Goal: Transaction & Acquisition: Subscribe to service/newsletter

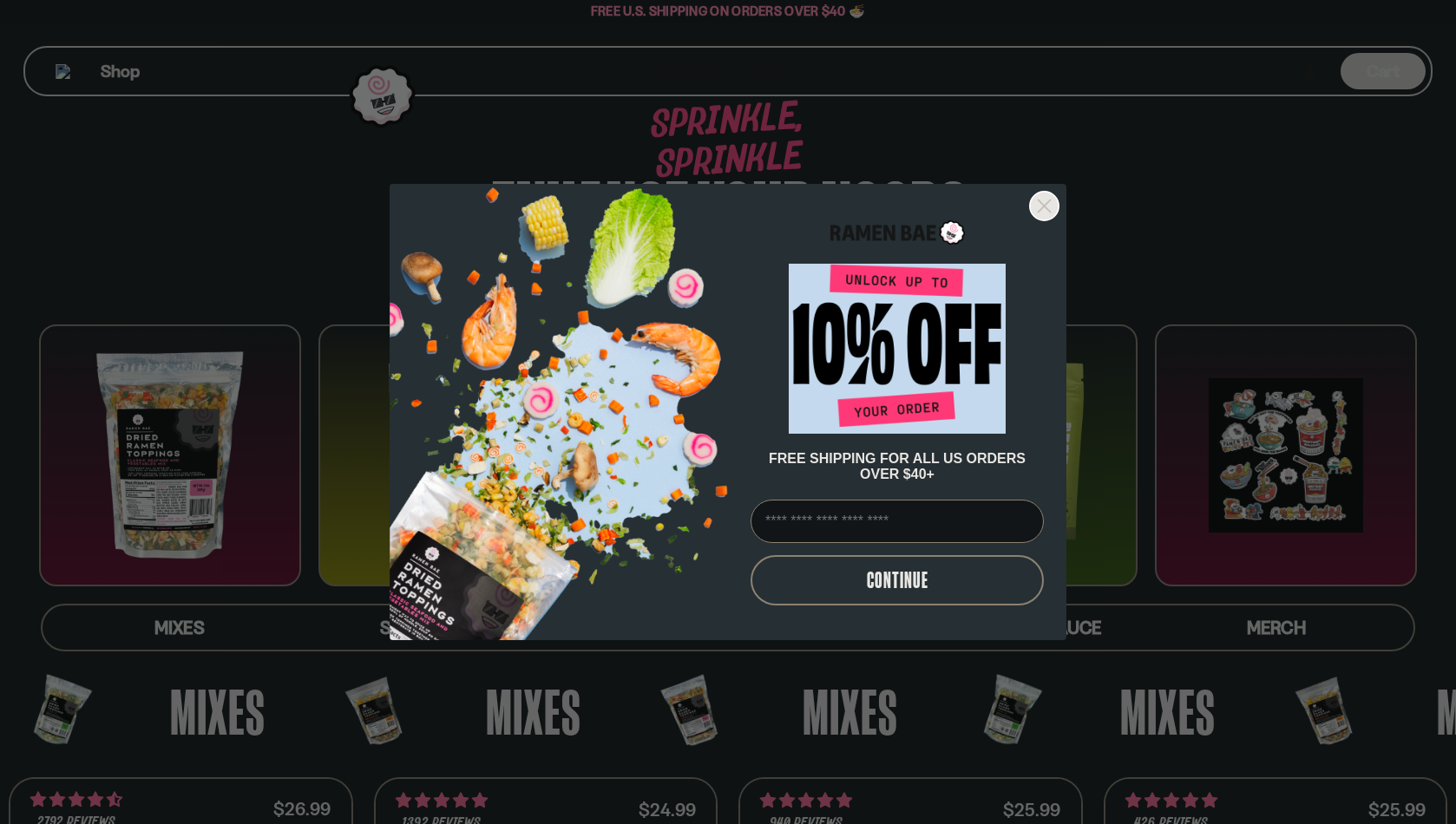
click at [1047, 207] on circle "Close dialog" at bounding box center [1044, 206] width 28 height 28
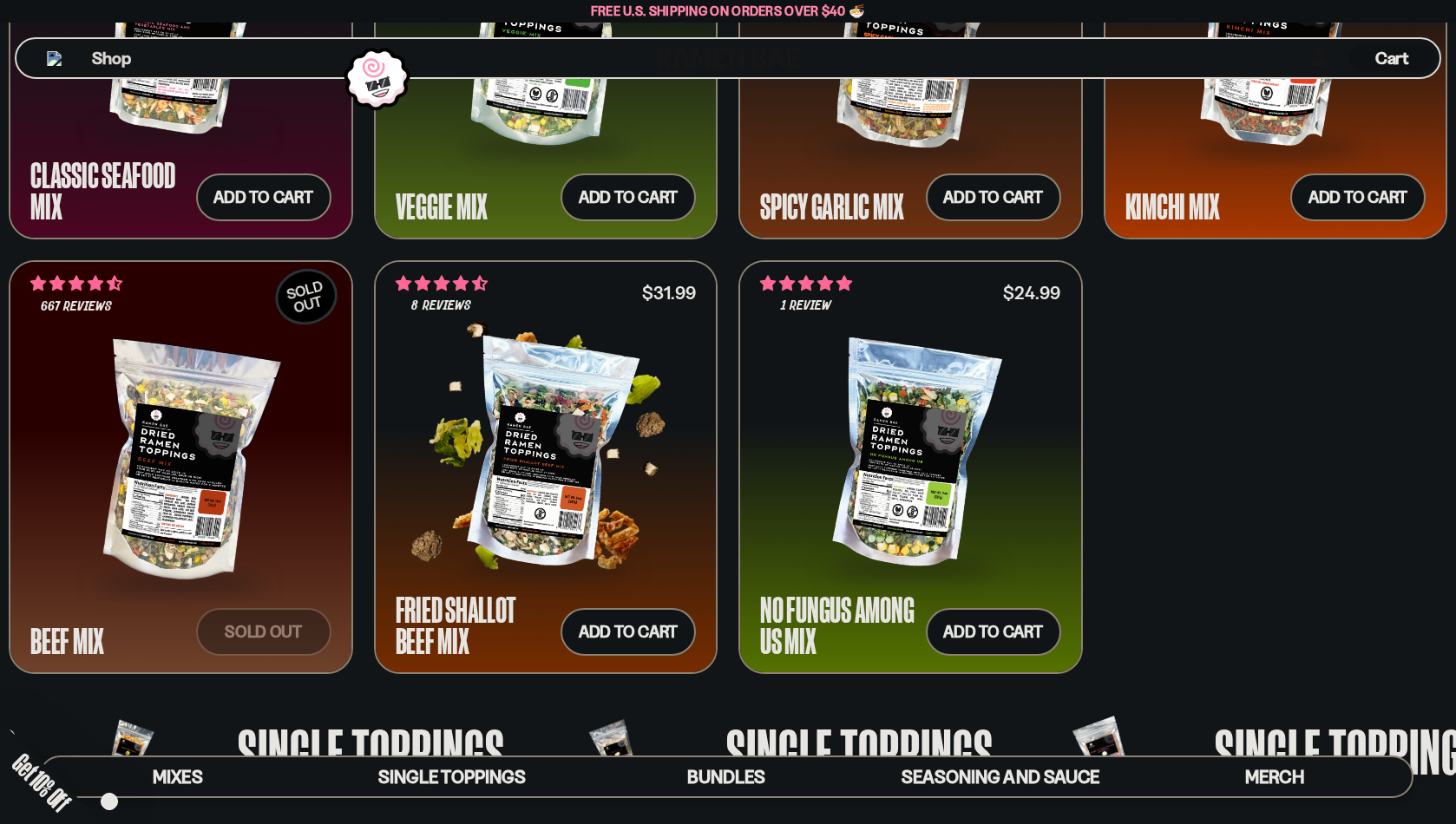
scroll to position [984, 0]
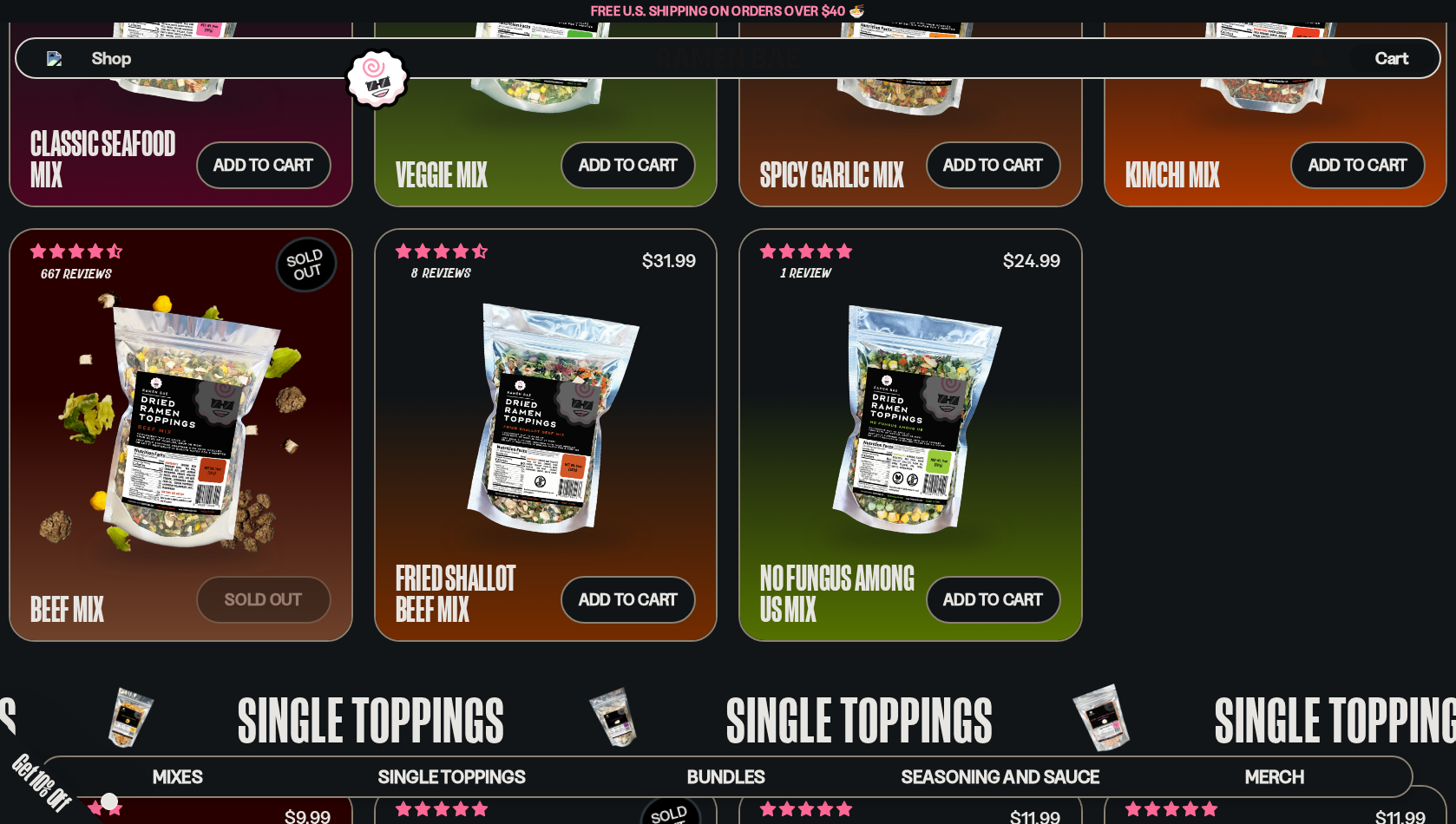
click at [244, 441] on div at bounding box center [180, 431] width 301 height 234
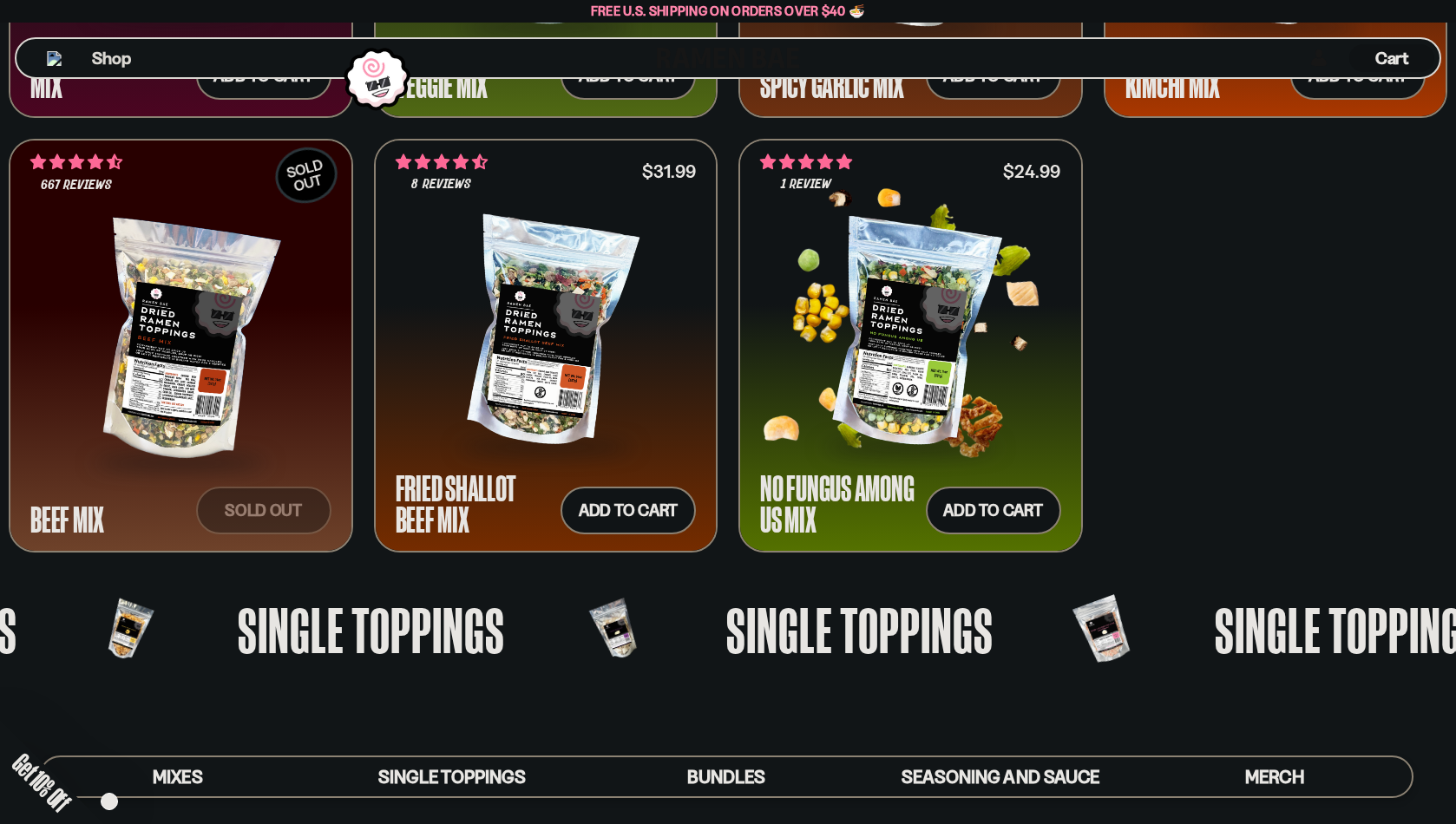
scroll to position [1079, 0]
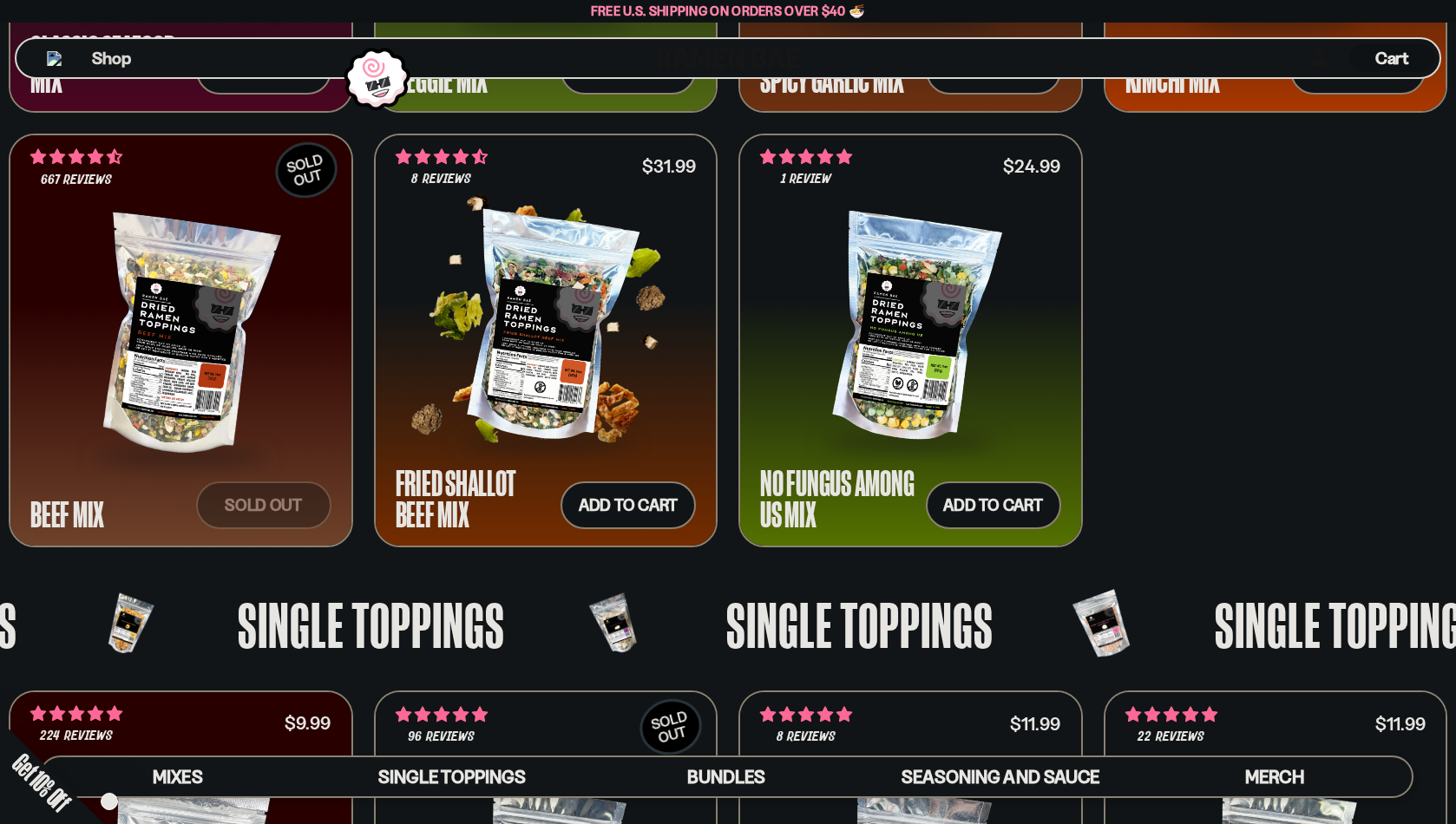
click at [557, 341] on div at bounding box center [546, 329] width 301 height 222
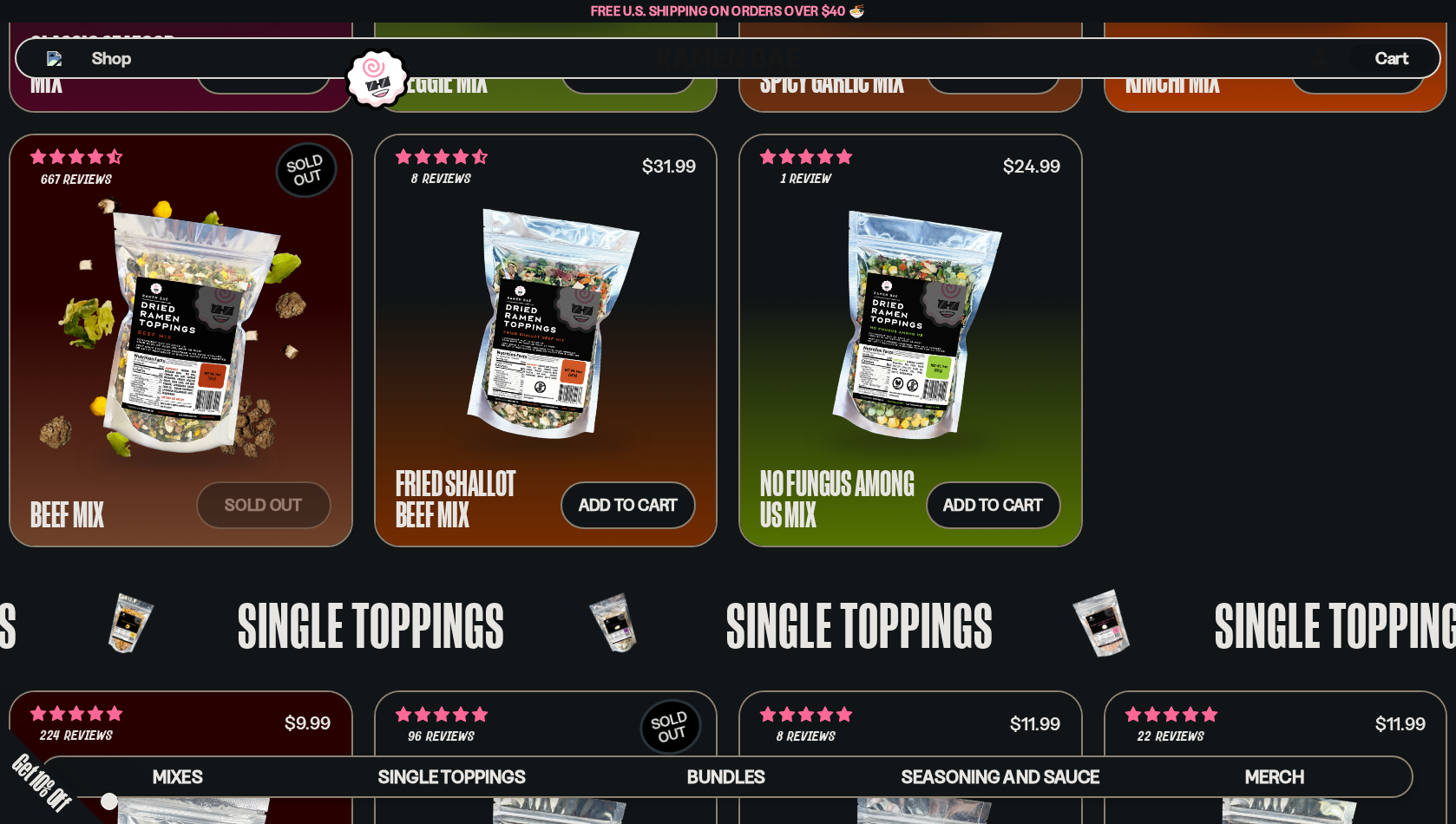
click at [288, 396] on div at bounding box center [180, 336] width 301 height 234
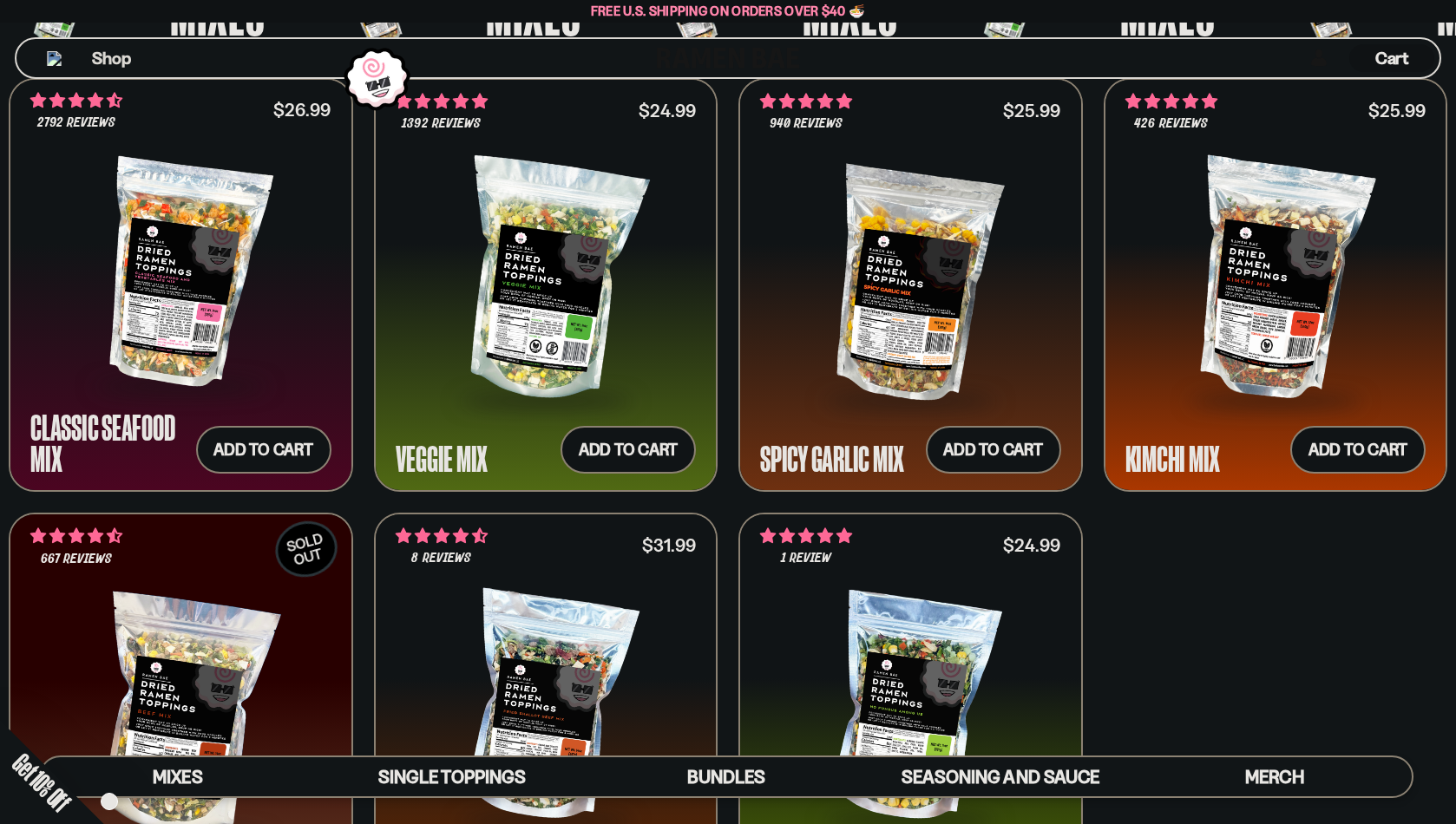
scroll to position [695, 0]
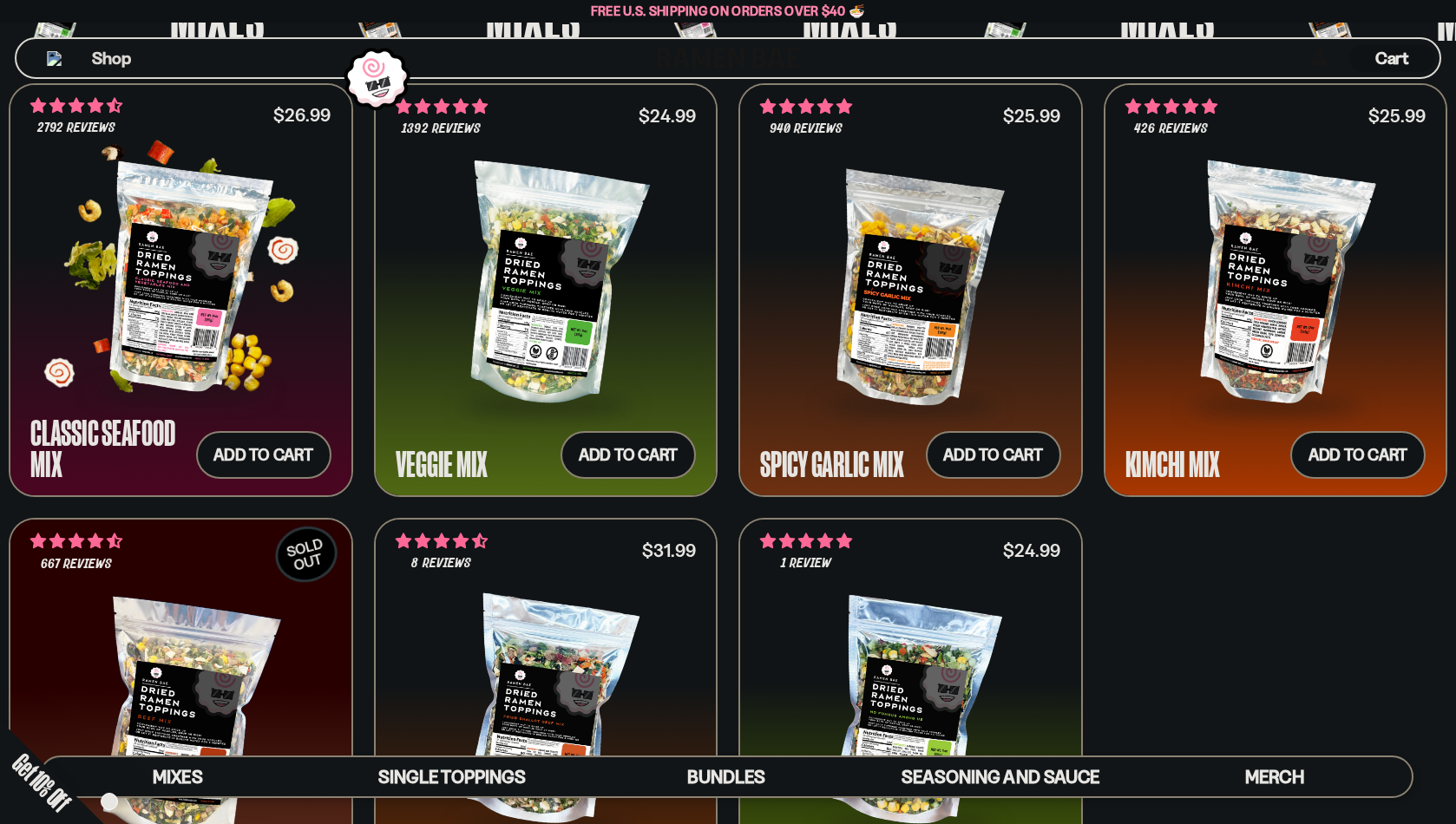
click at [263, 343] on div at bounding box center [180, 279] width 301 height 222
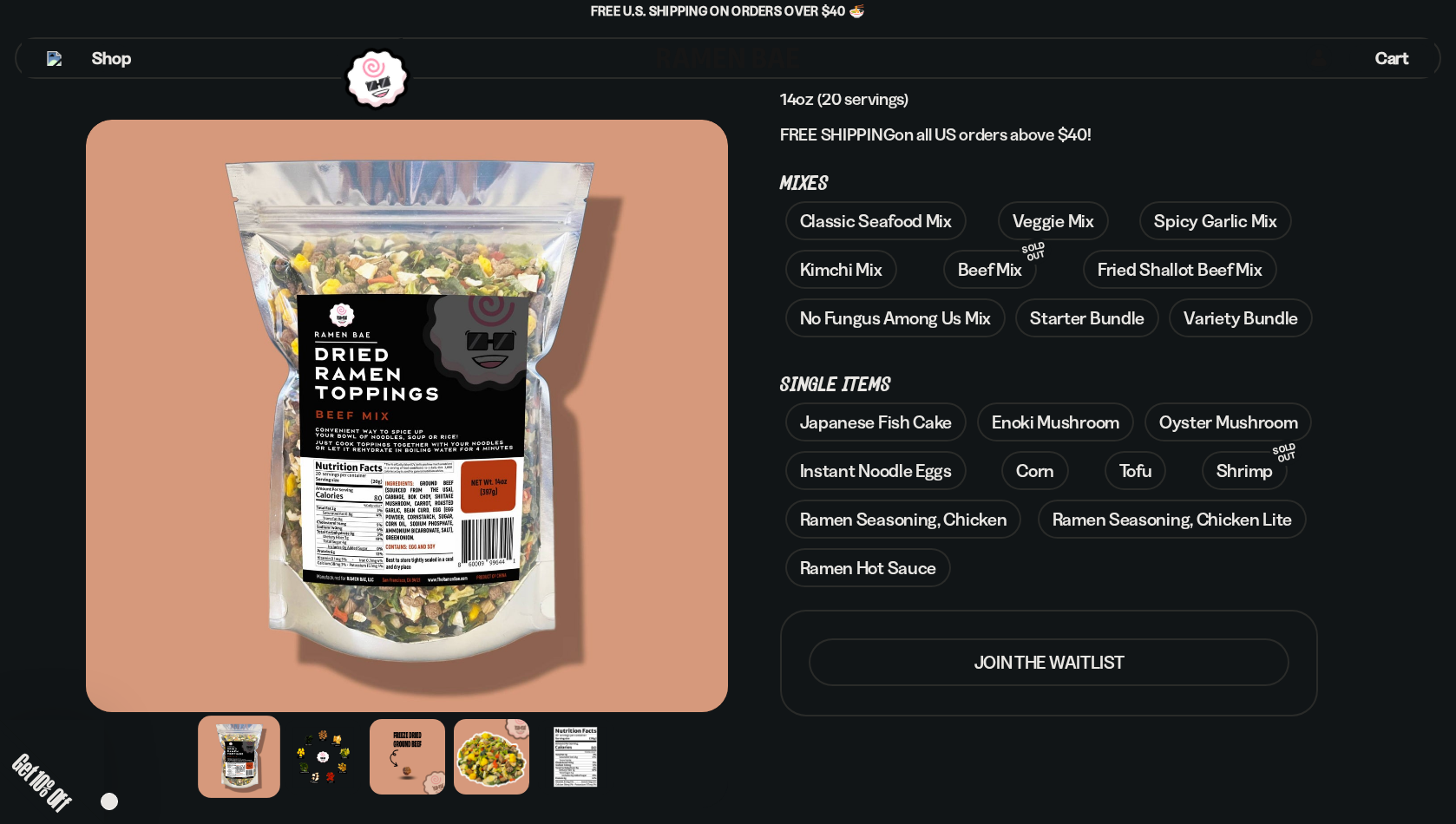
scroll to position [176, 0]
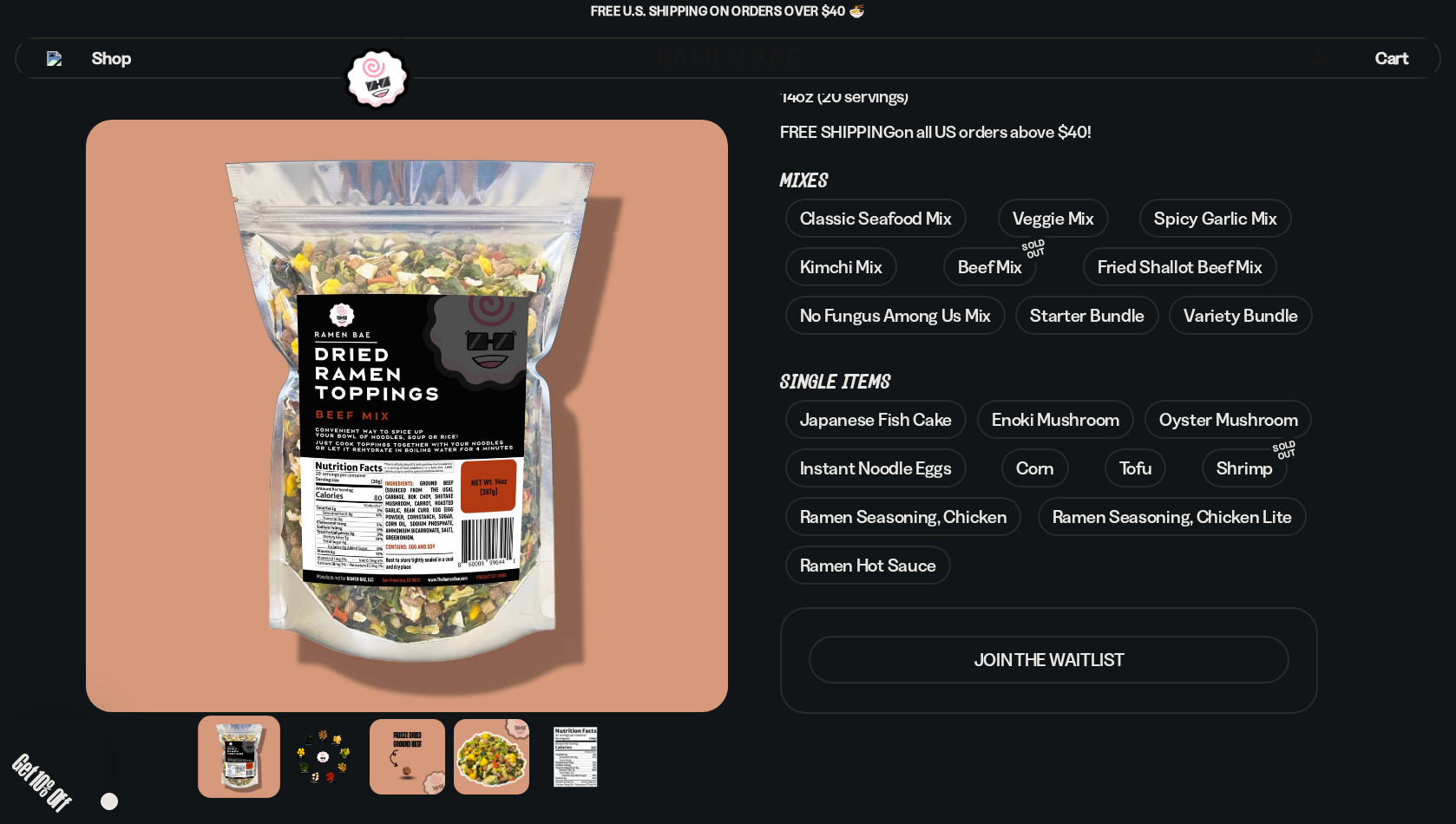
click at [1176, 664] on button "Join the waitlist" at bounding box center [1050, 660] width 481 height 48
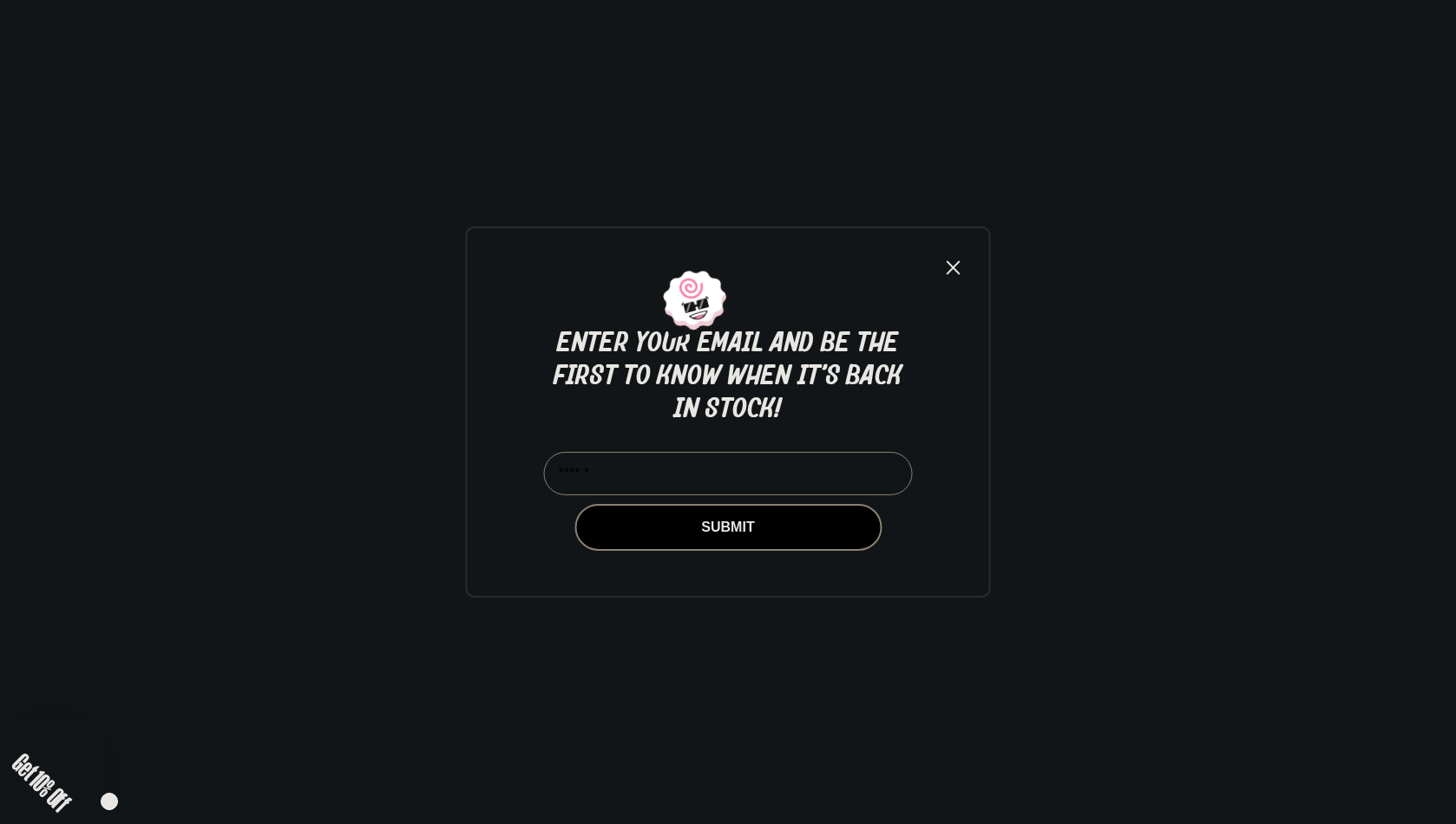
scroll to position [0, 0]
click at [756, 459] on input "Email*" at bounding box center [728, 474] width 369 height 43
type input "**********"
click input "******" at bounding box center [0, 0] width 0 height 0
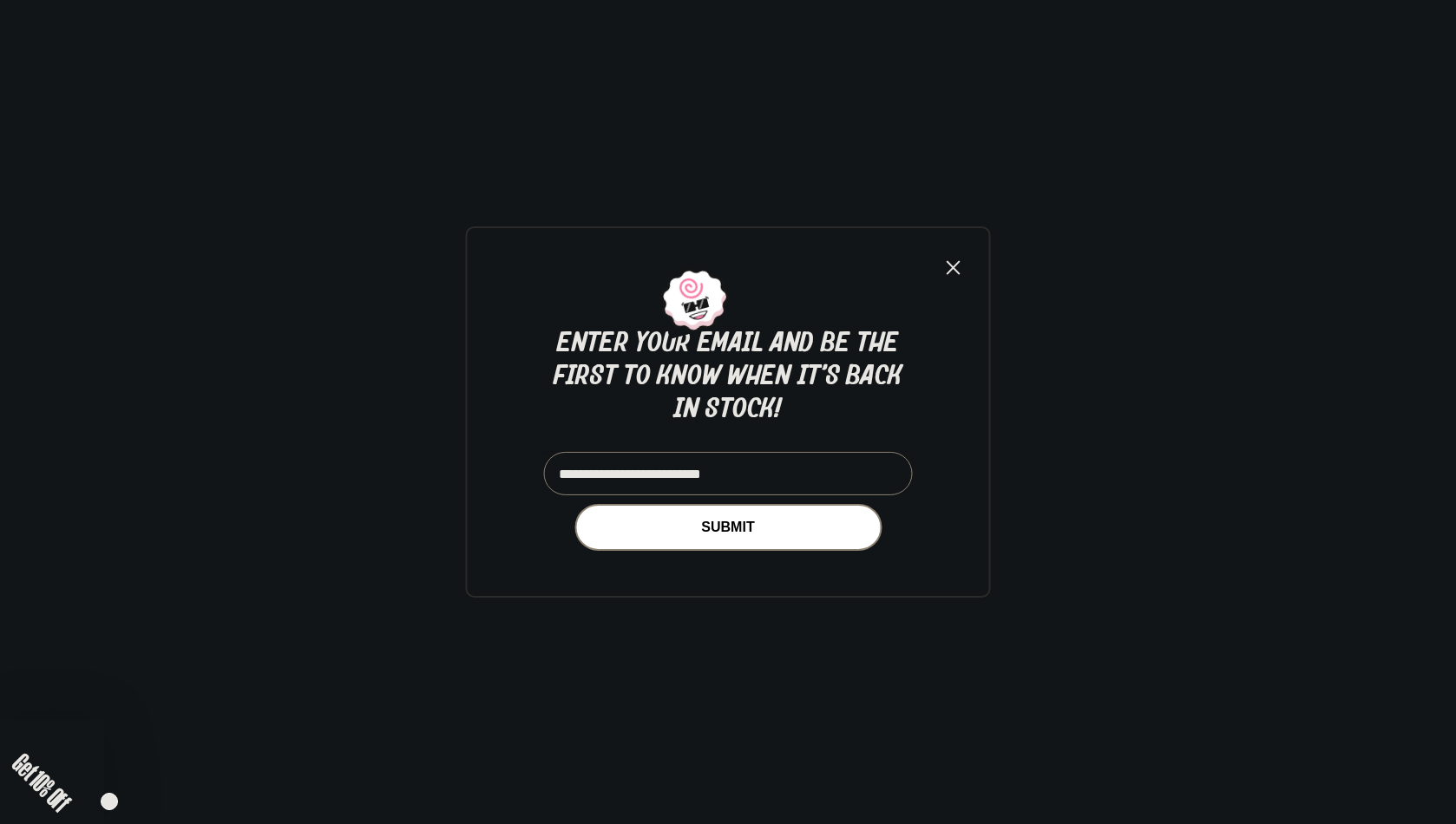
click at [735, 532] on button "SUBMIT" at bounding box center [728, 527] width 307 height 47
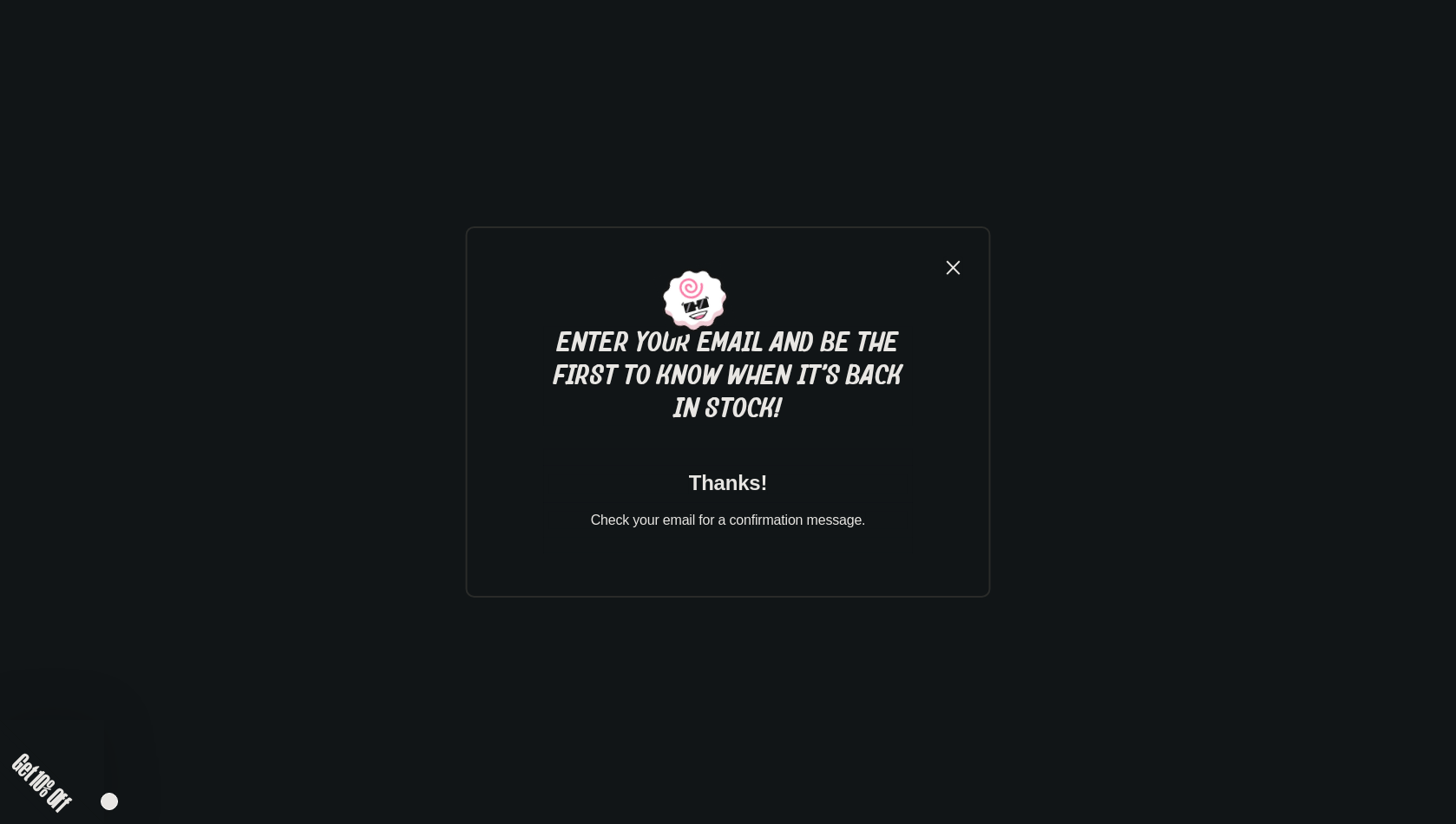
click at [954, 261] on button "×" at bounding box center [954, 268] width 20 height 24
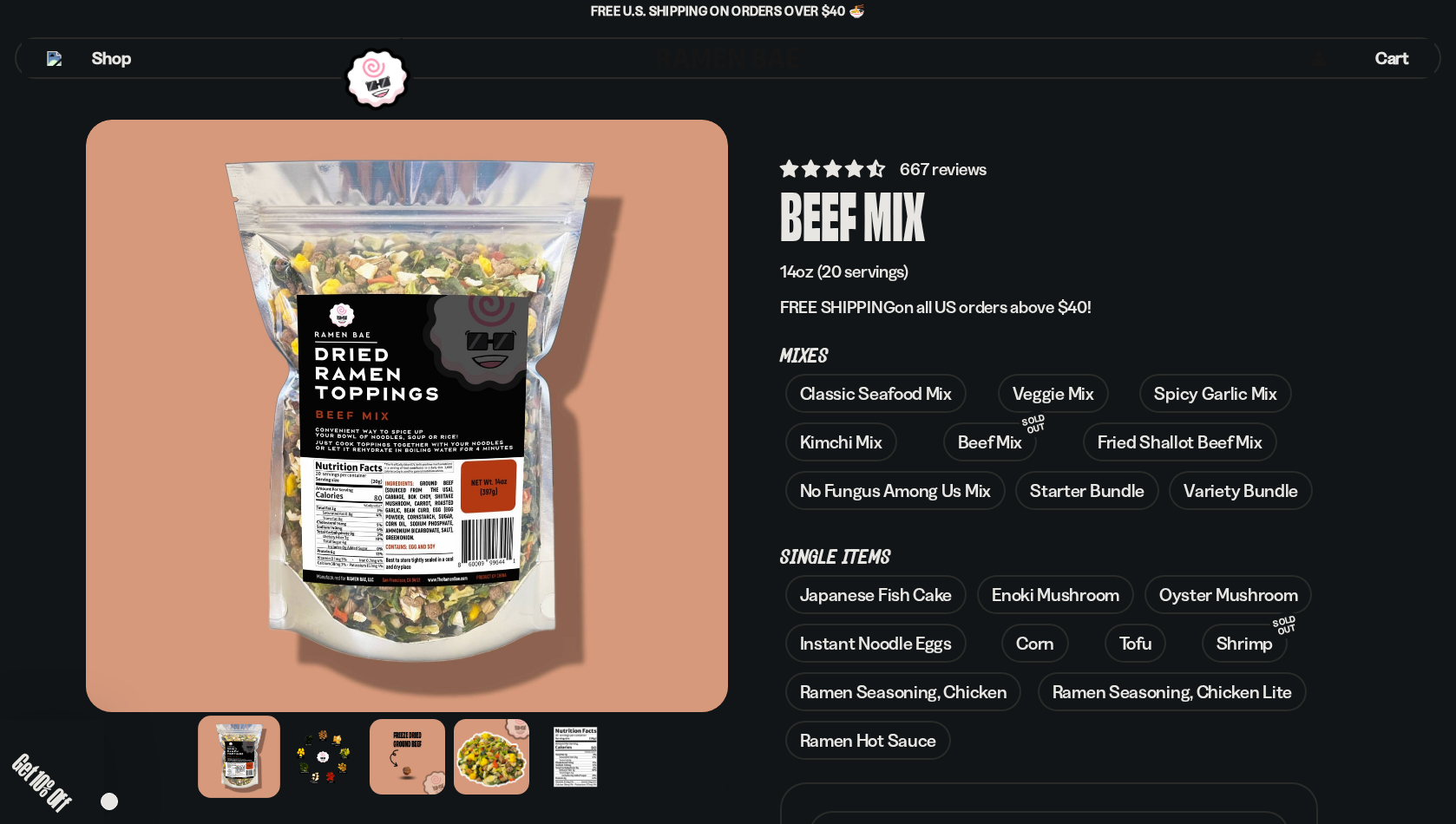
scroll to position [176, 0]
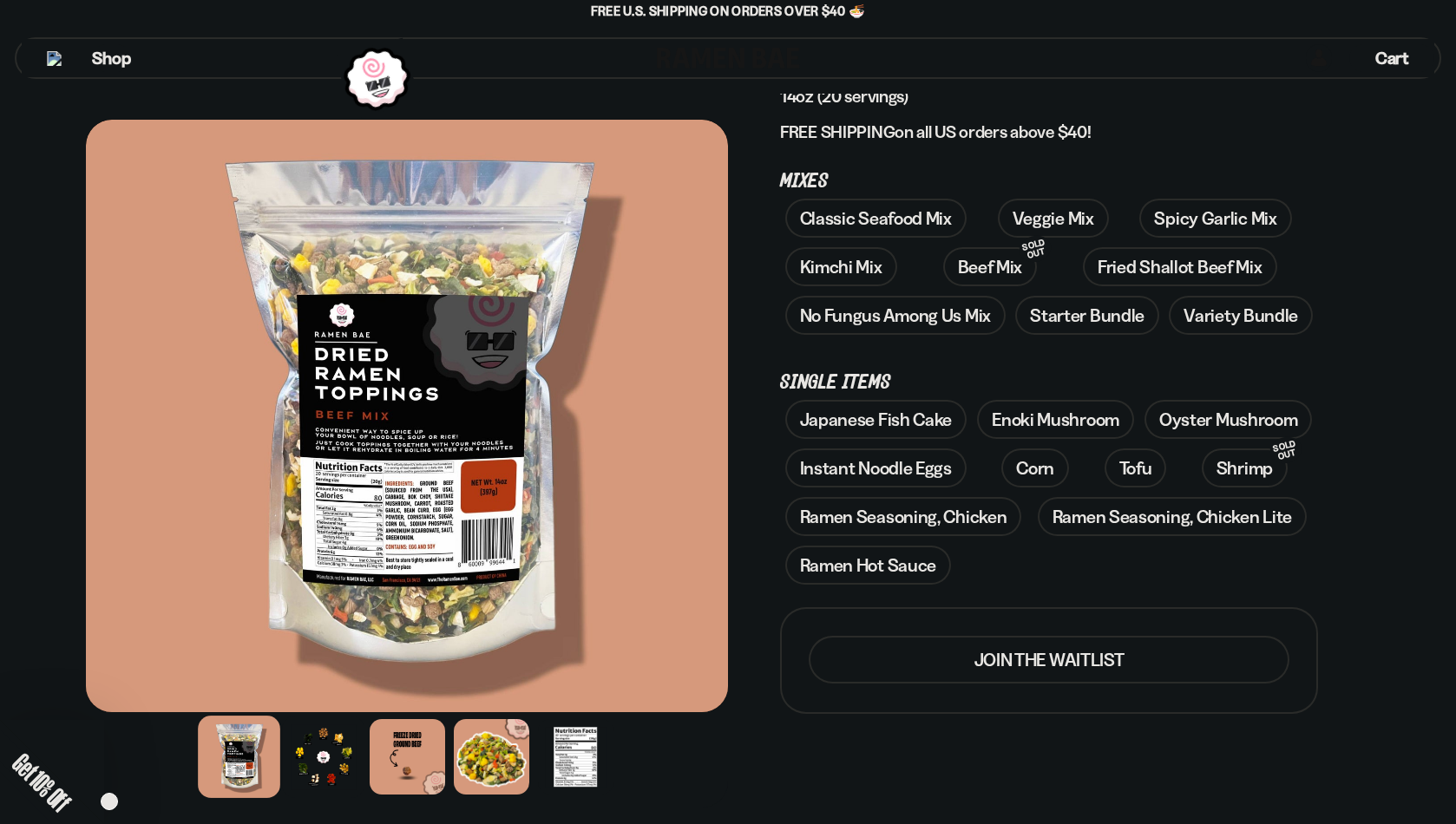
click at [331, 764] on div at bounding box center [323, 757] width 83 height 82
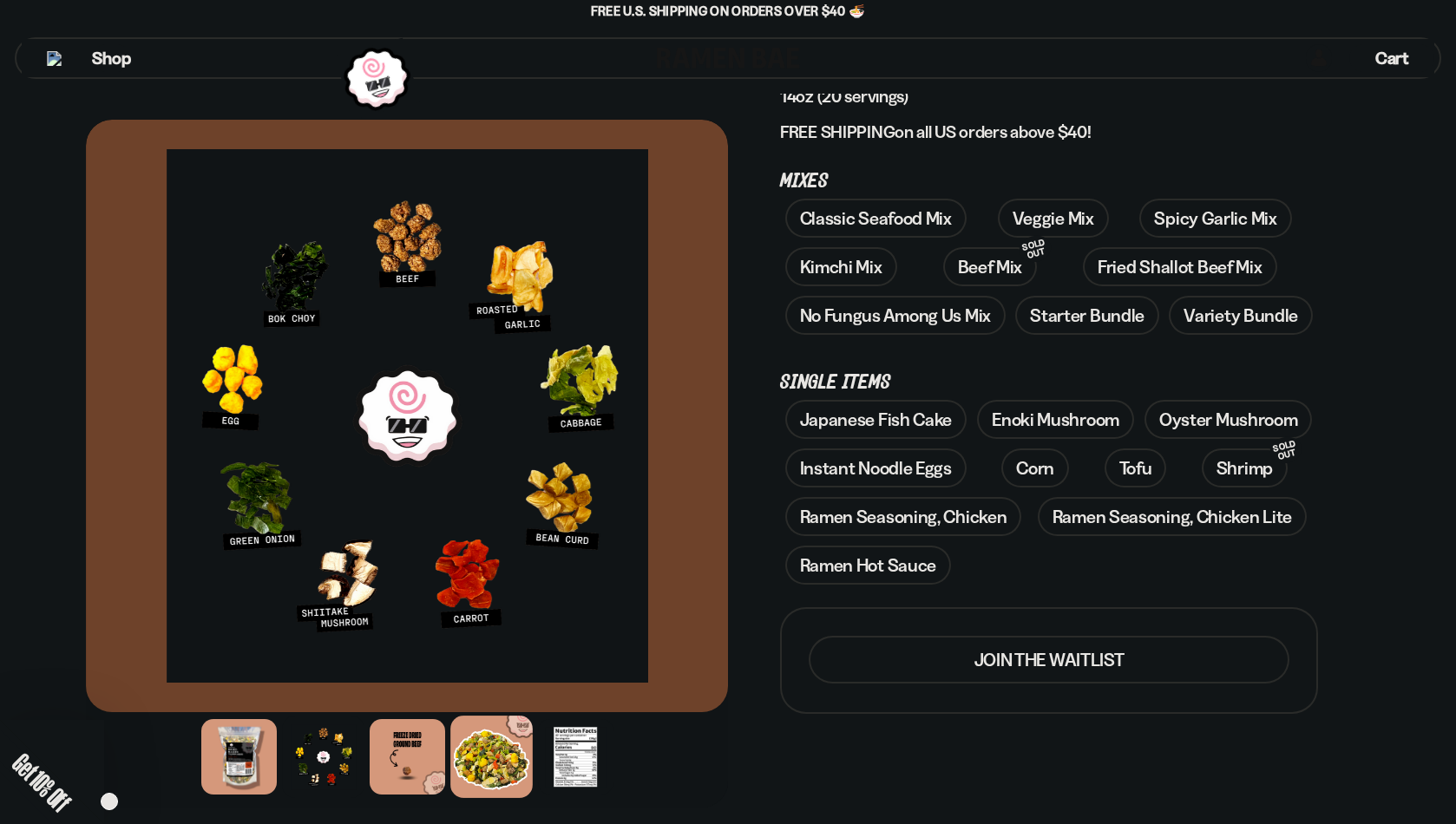
click at [472, 762] on div at bounding box center [492, 757] width 83 height 82
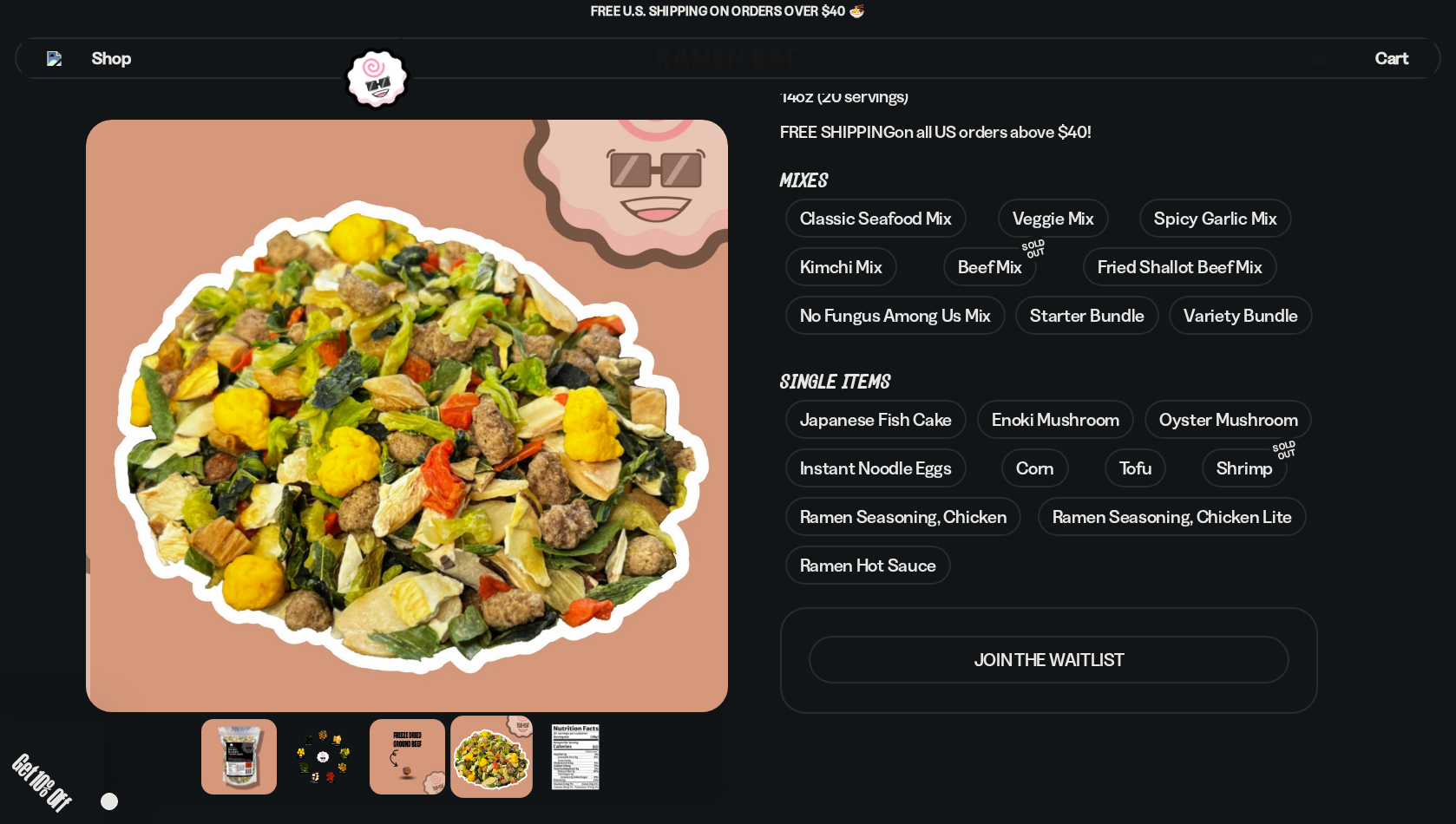
click at [566, 757] on div at bounding box center [576, 757] width 83 height 82
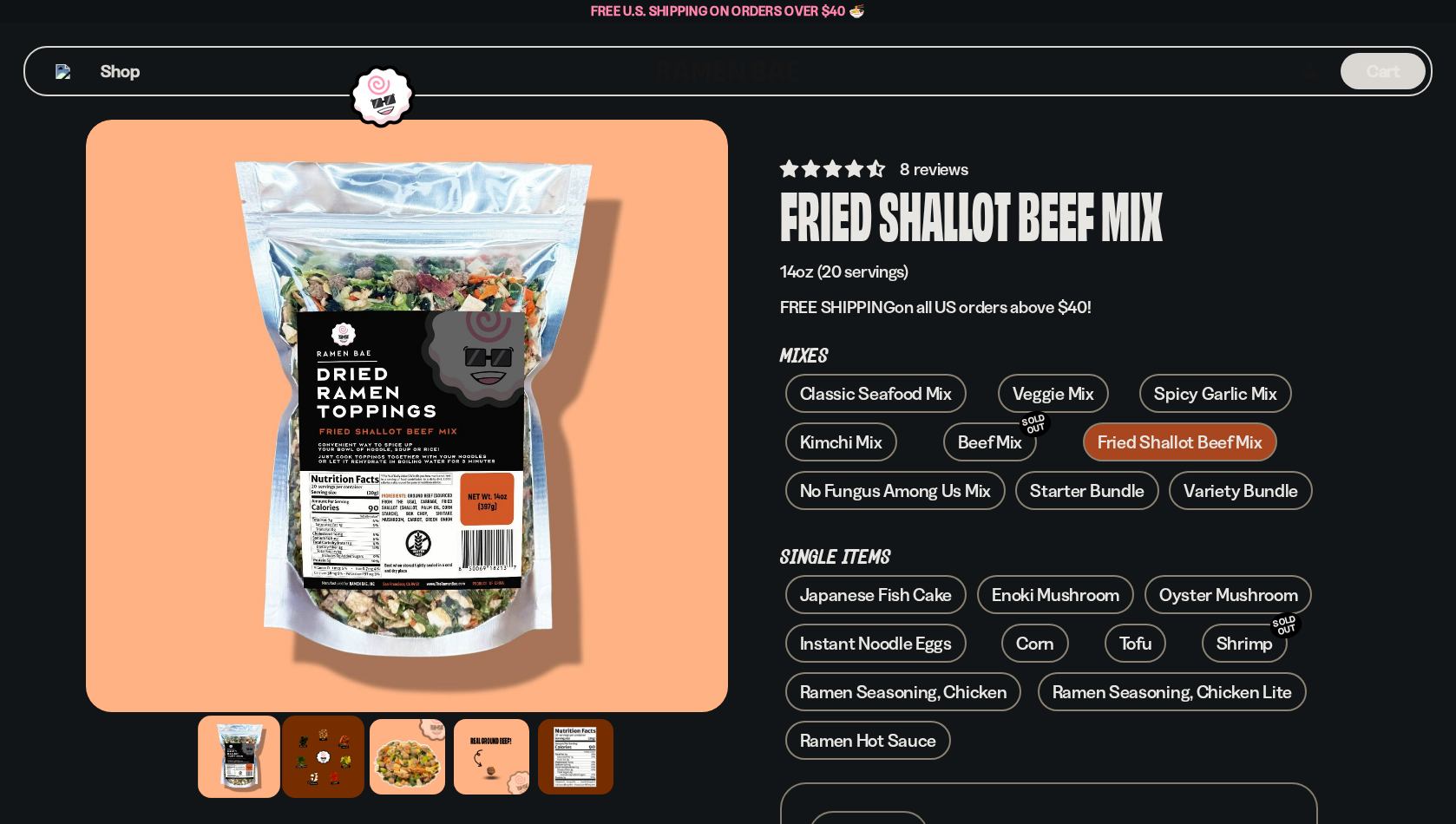
click at [315, 793] on div at bounding box center [323, 757] width 83 height 82
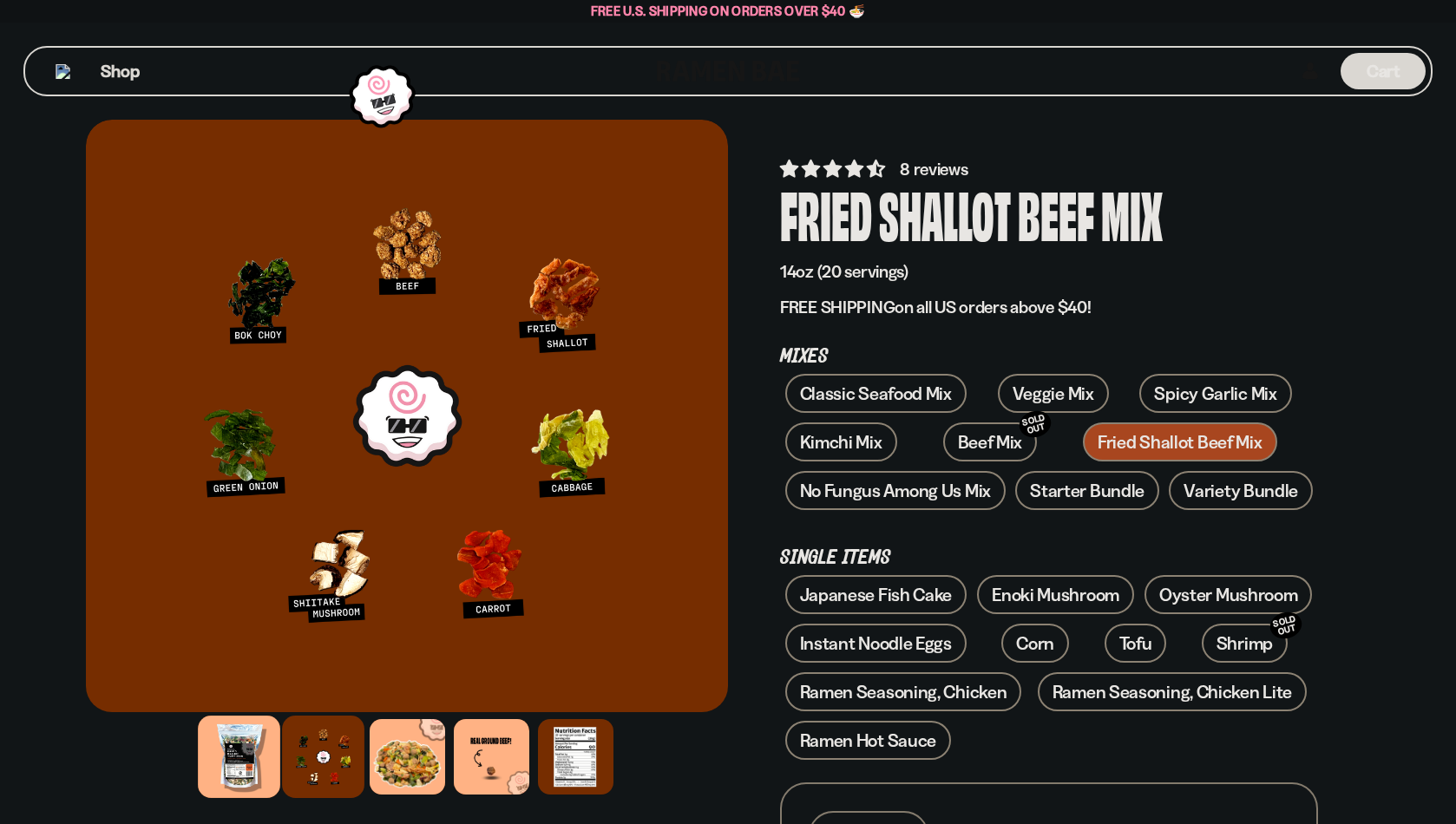
click at [231, 765] on div at bounding box center [239, 757] width 83 height 82
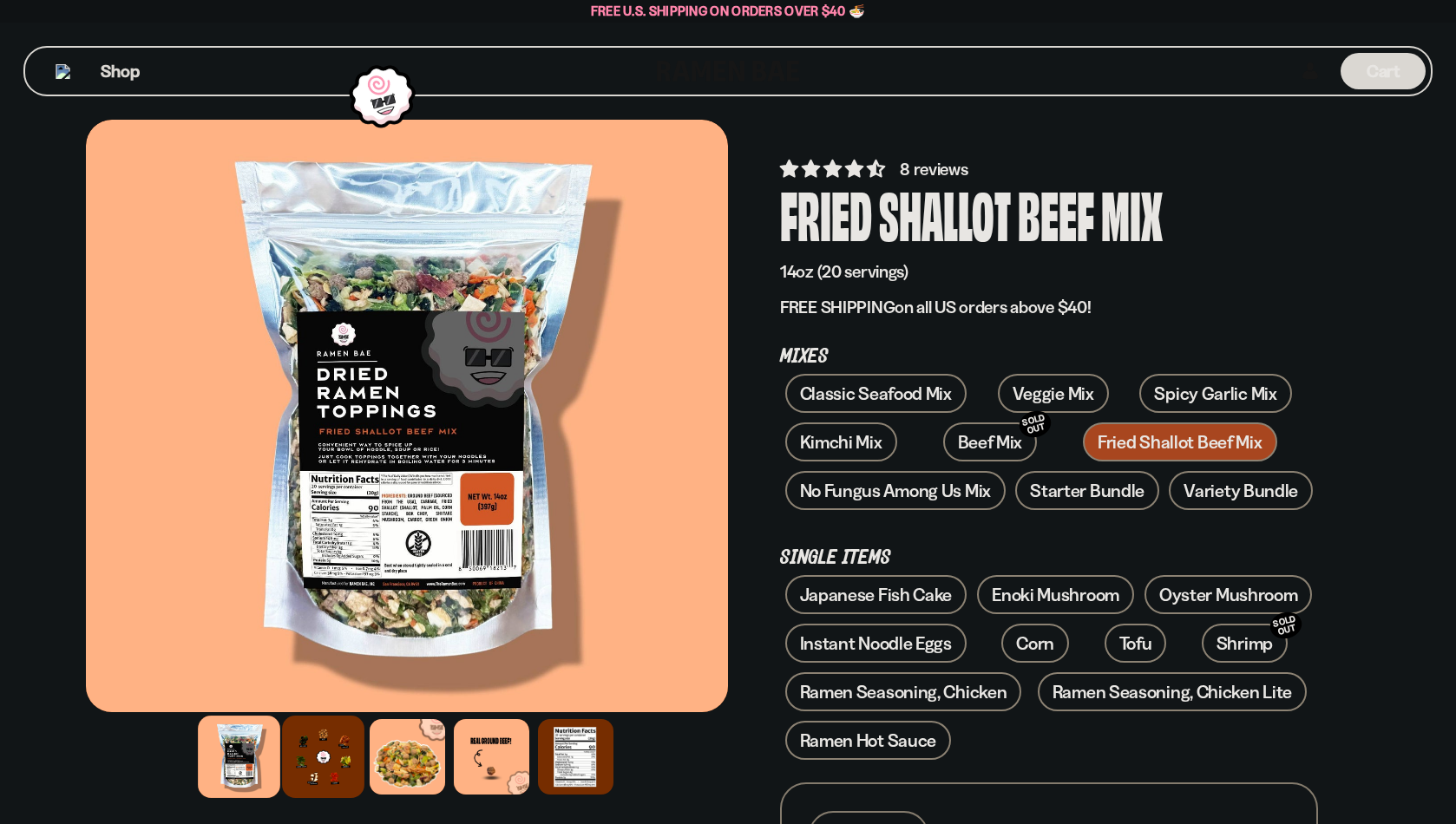
click at [296, 749] on div at bounding box center [323, 757] width 83 height 82
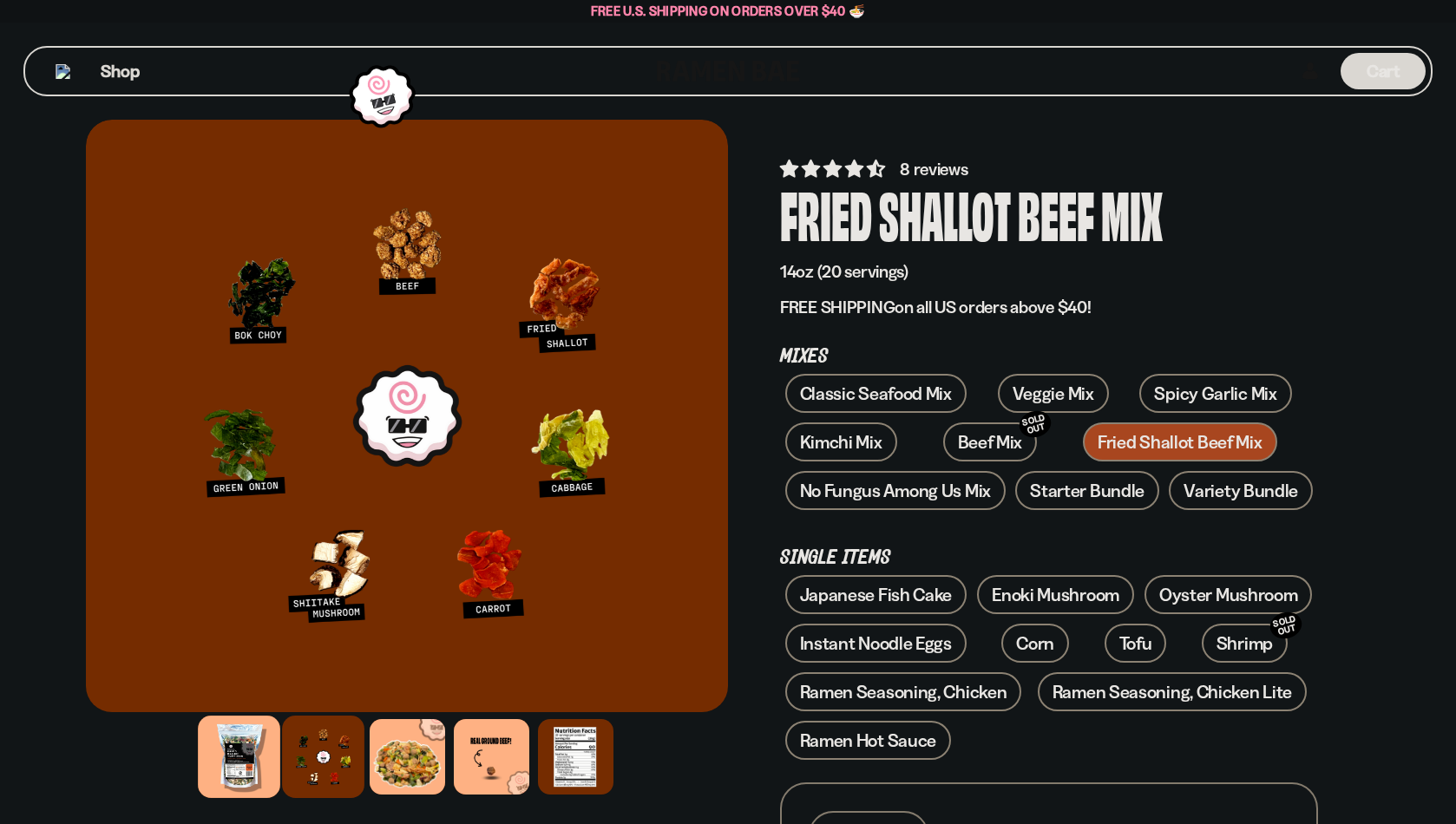
click at [231, 751] on div at bounding box center [239, 757] width 83 height 82
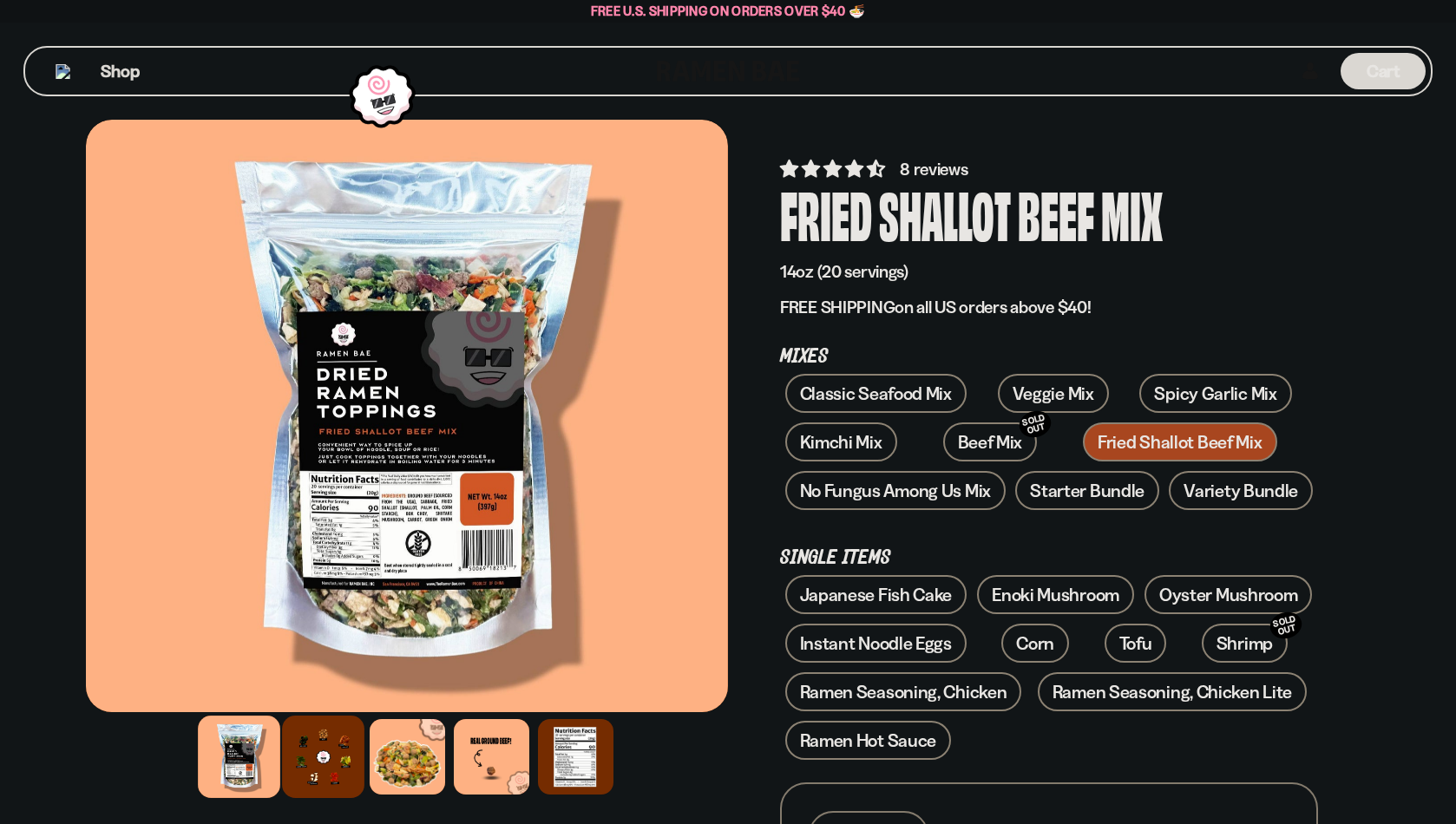
click at [334, 739] on div at bounding box center [323, 757] width 83 height 82
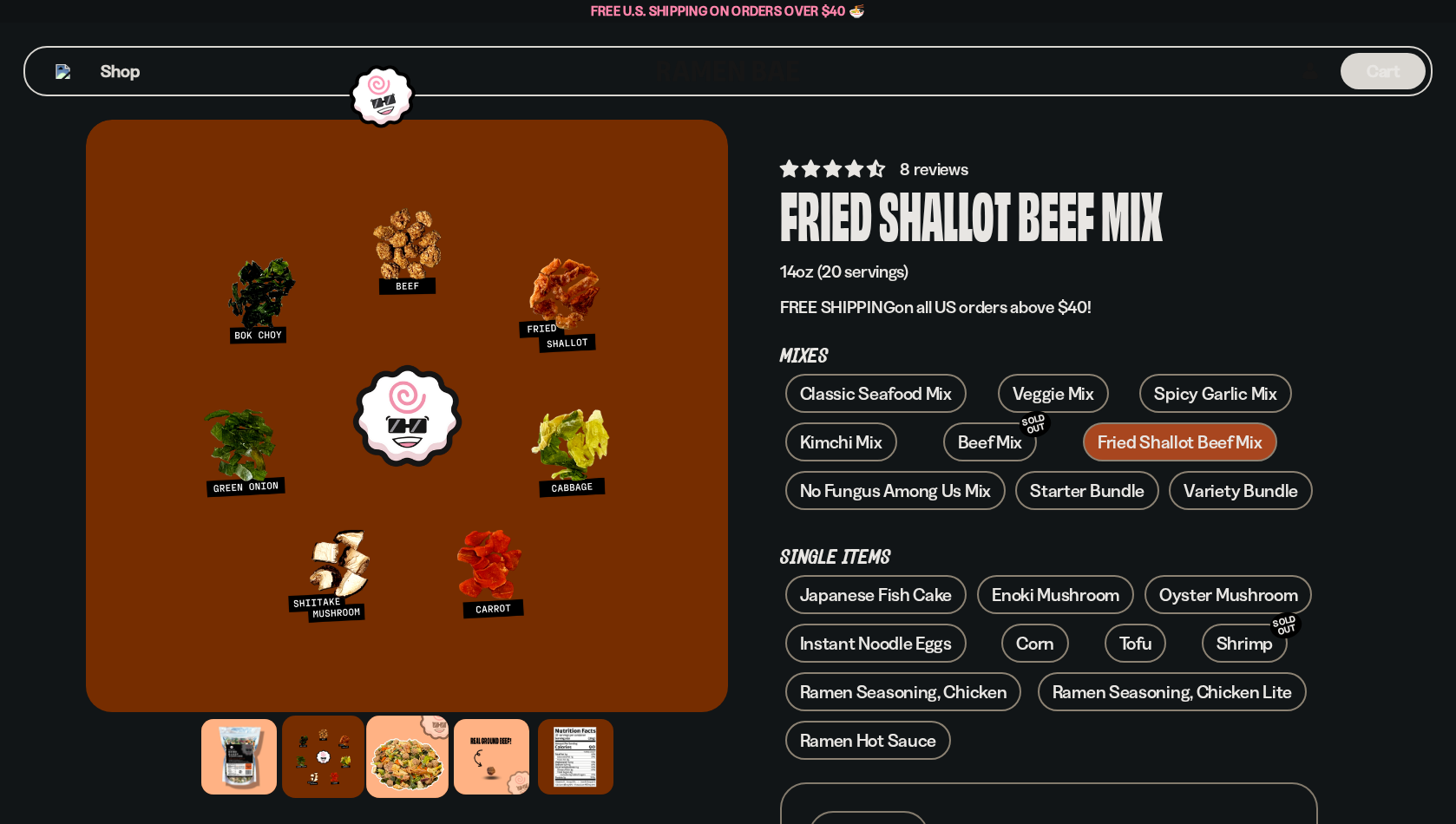
click at [422, 743] on div at bounding box center [407, 757] width 83 height 82
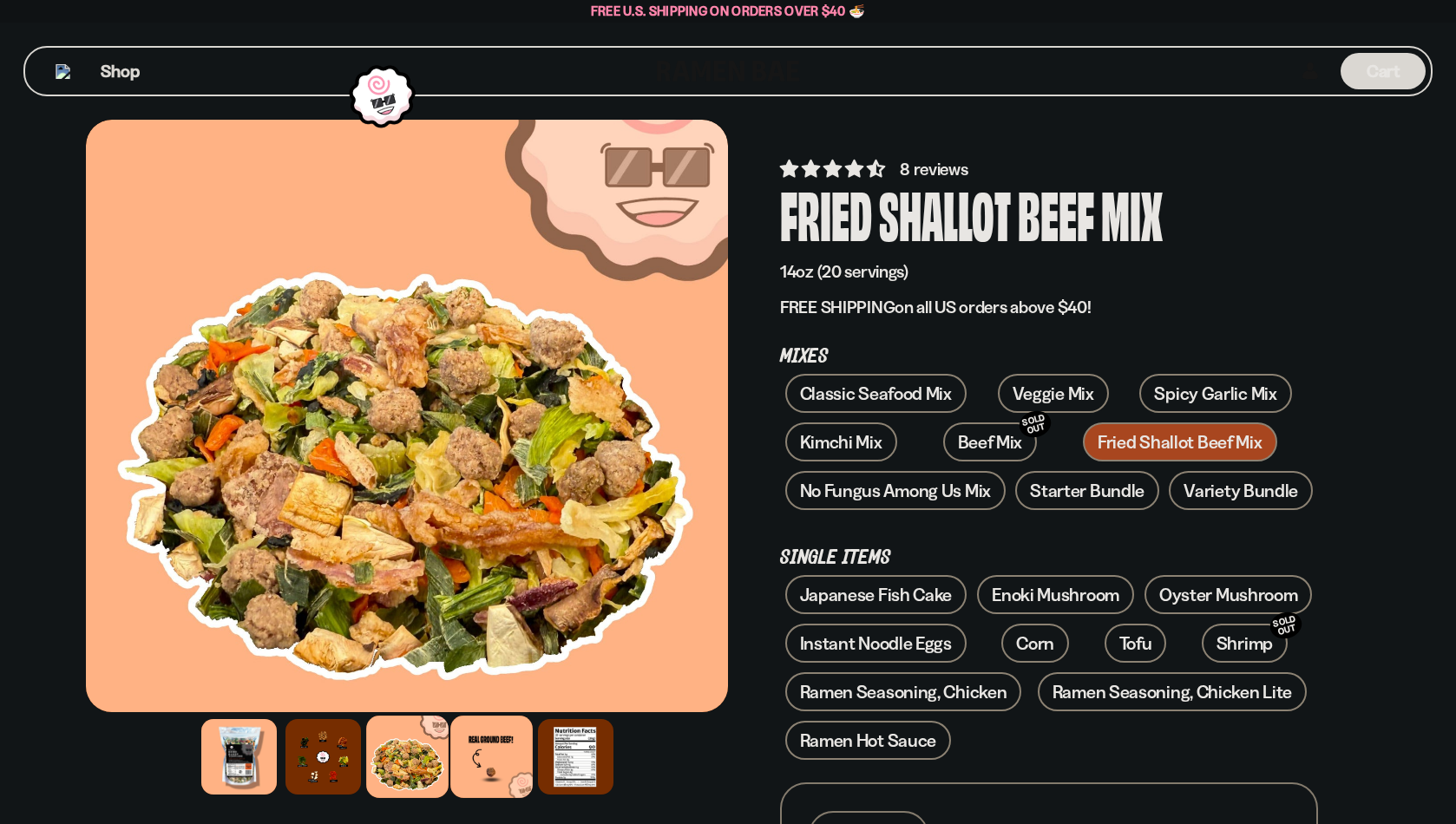
click at [487, 753] on div at bounding box center [492, 757] width 83 height 82
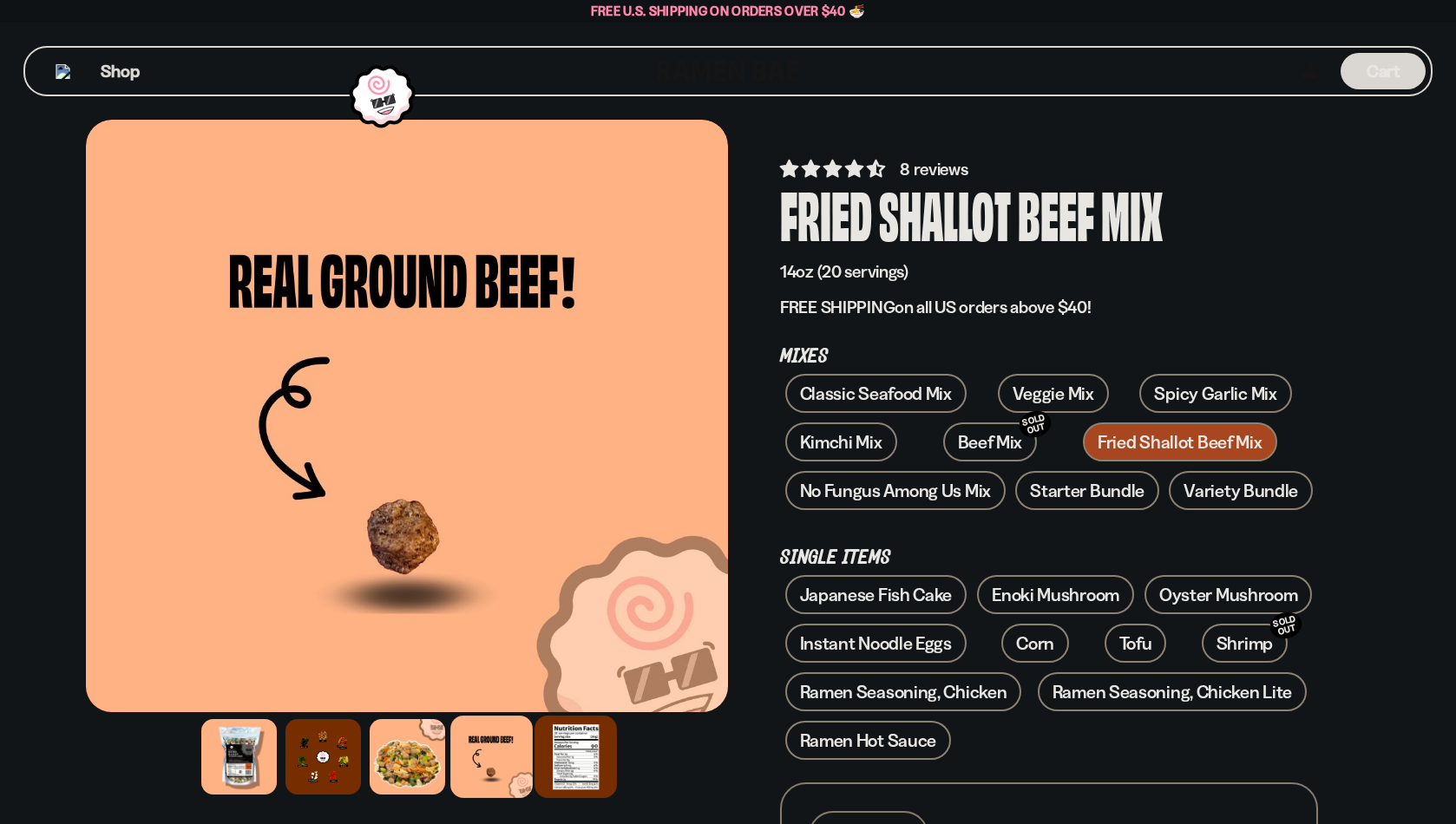
click at [549, 753] on div at bounding box center [576, 757] width 83 height 82
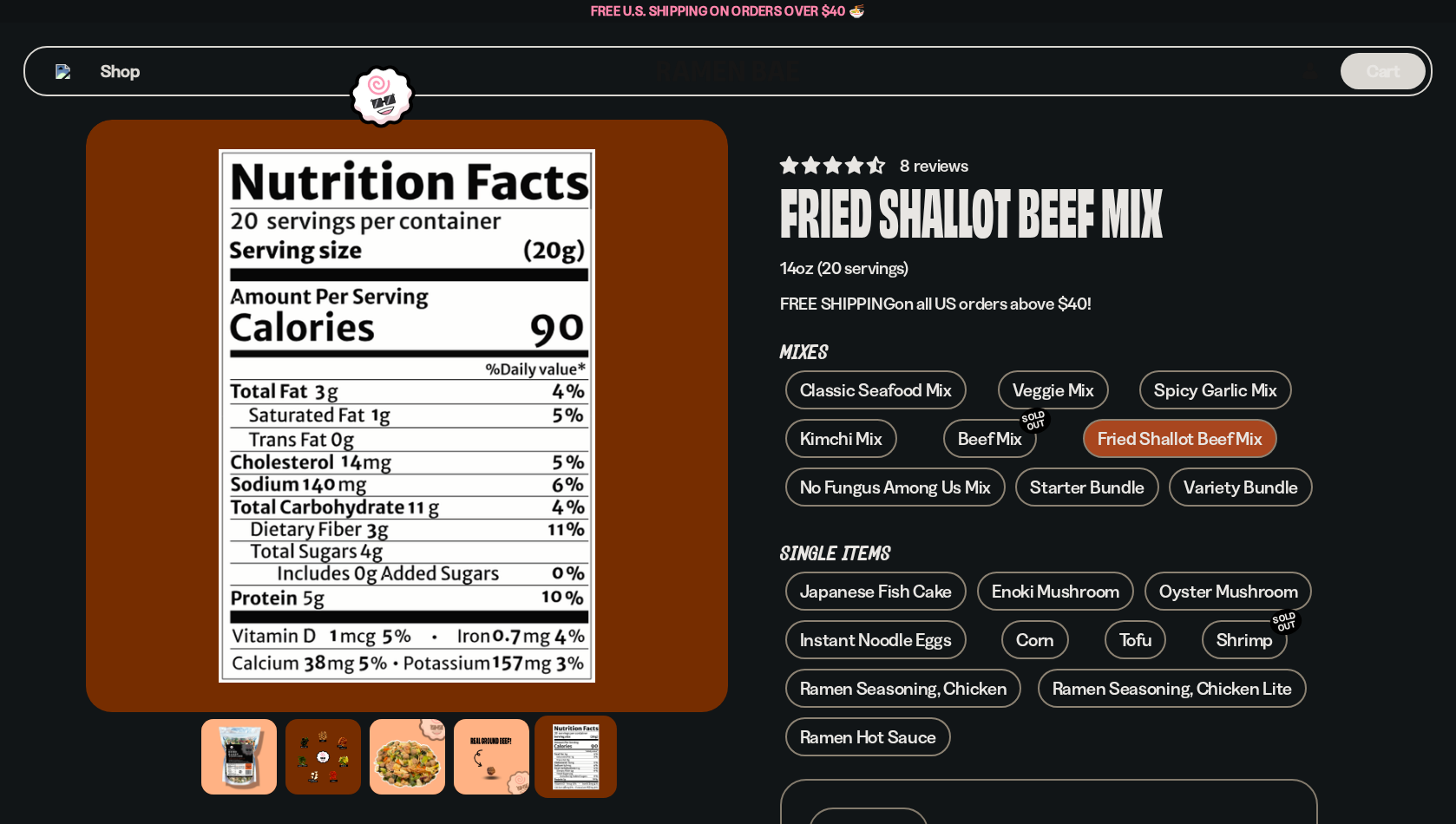
scroll to position [4, 0]
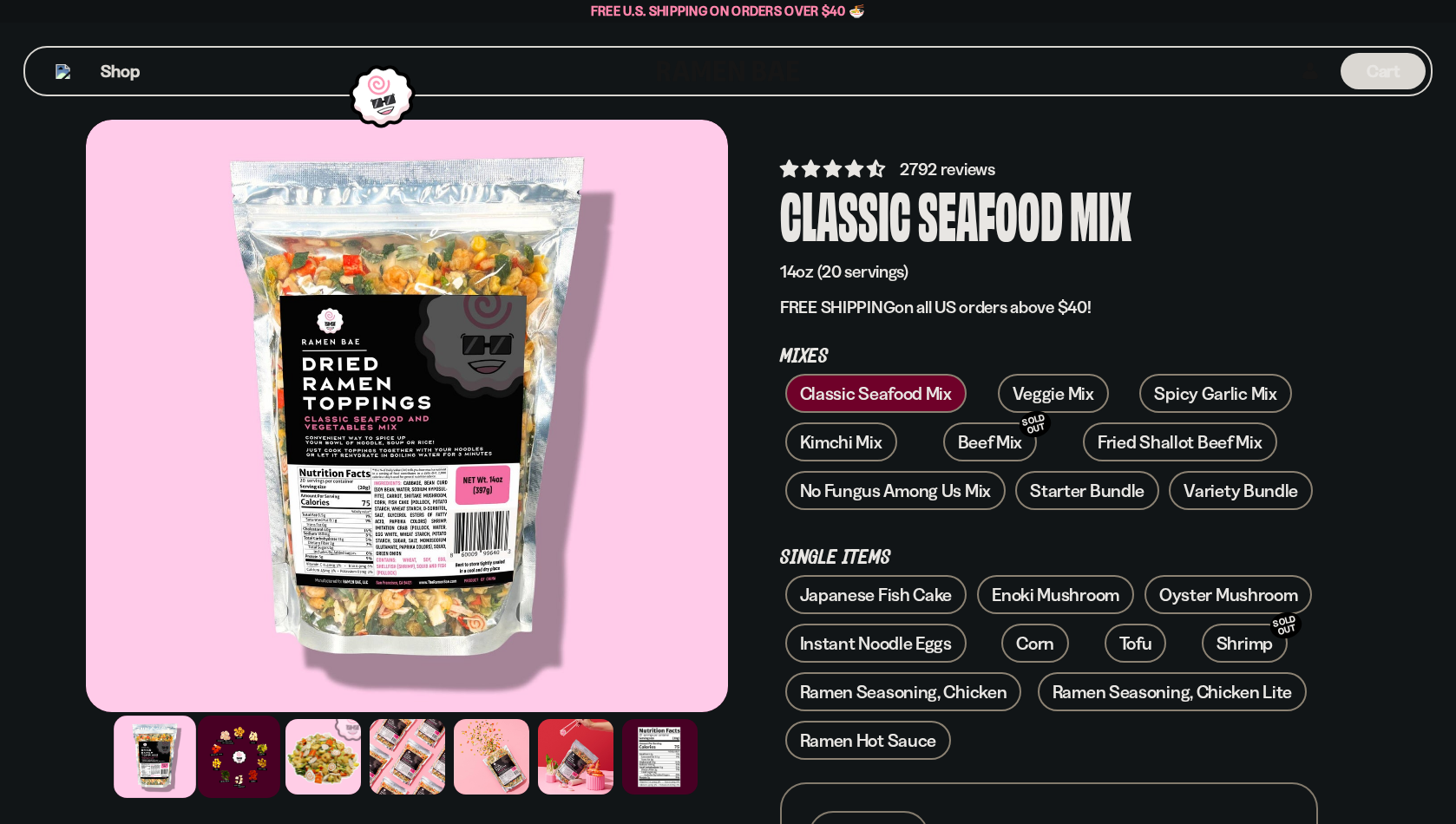
click at [255, 752] on div at bounding box center [239, 757] width 83 height 82
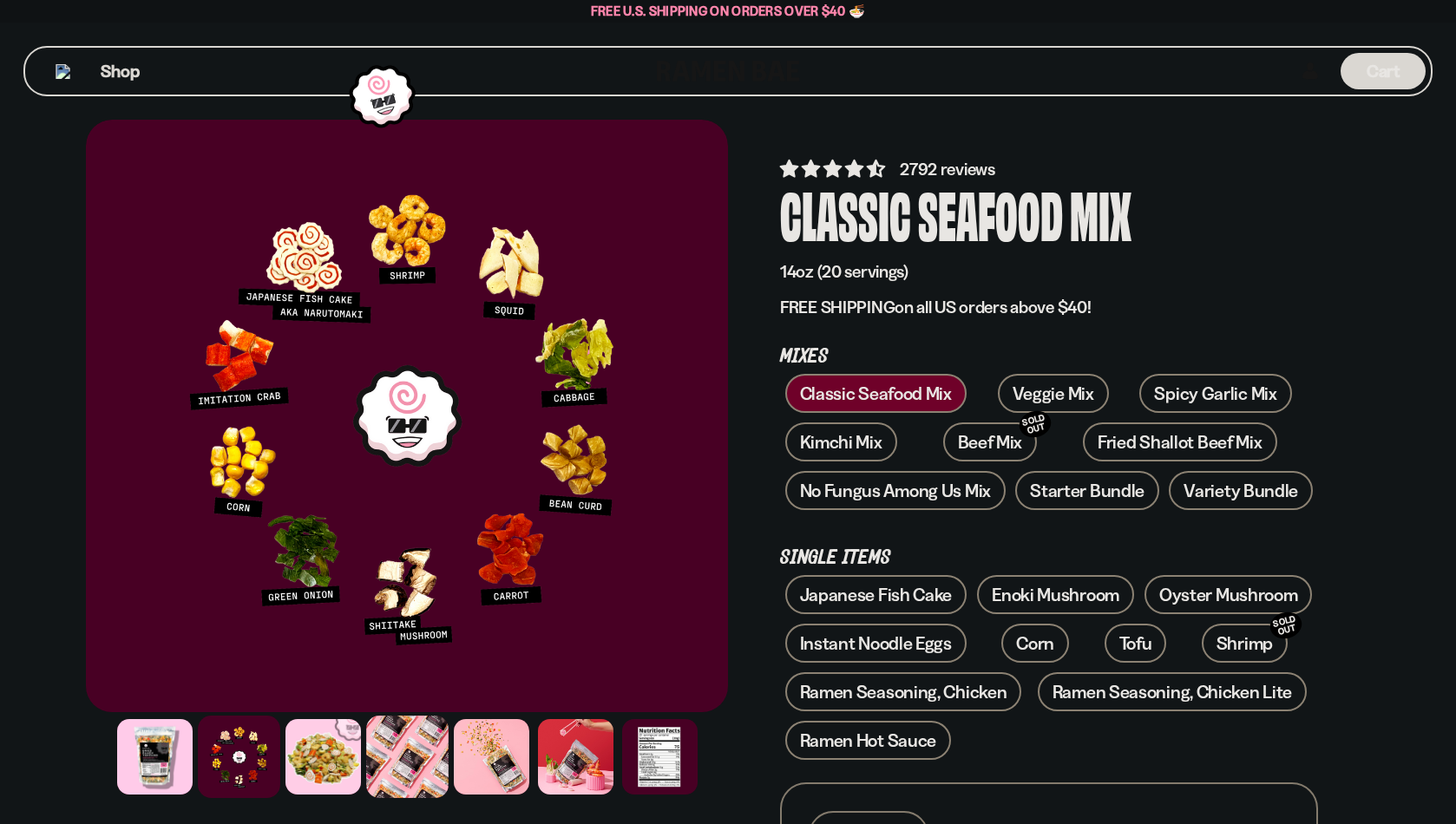
click at [395, 771] on div at bounding box center [407, 757] width 83 height 82
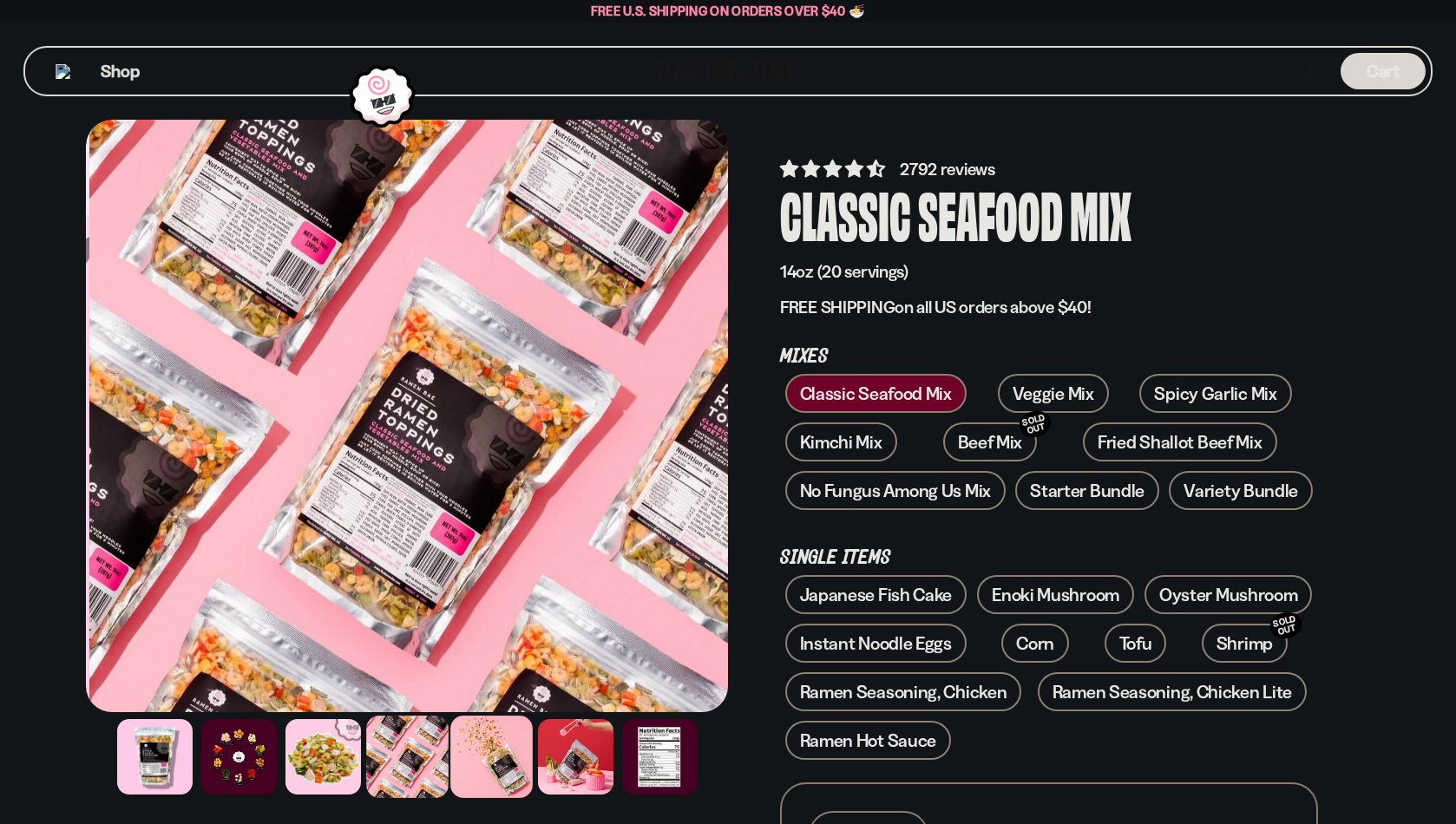
click at [505, 775] on div at bounding box center [492, 757] width 83 height 82
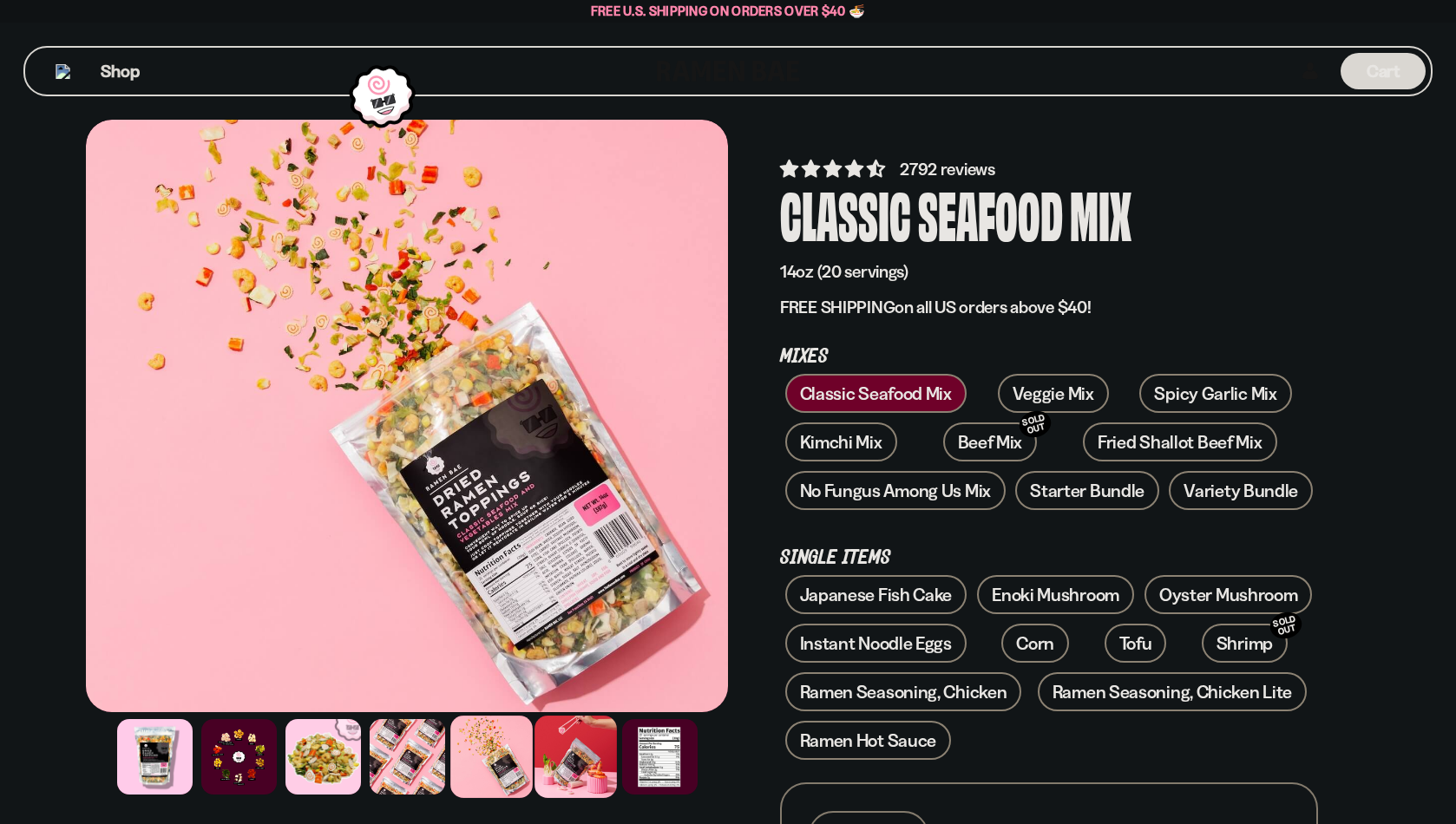
click at [583, 774] on div at bounding box center [576, 757] width 83 height 82
